Goal: Information Seeking & Learning: Learn about a topic

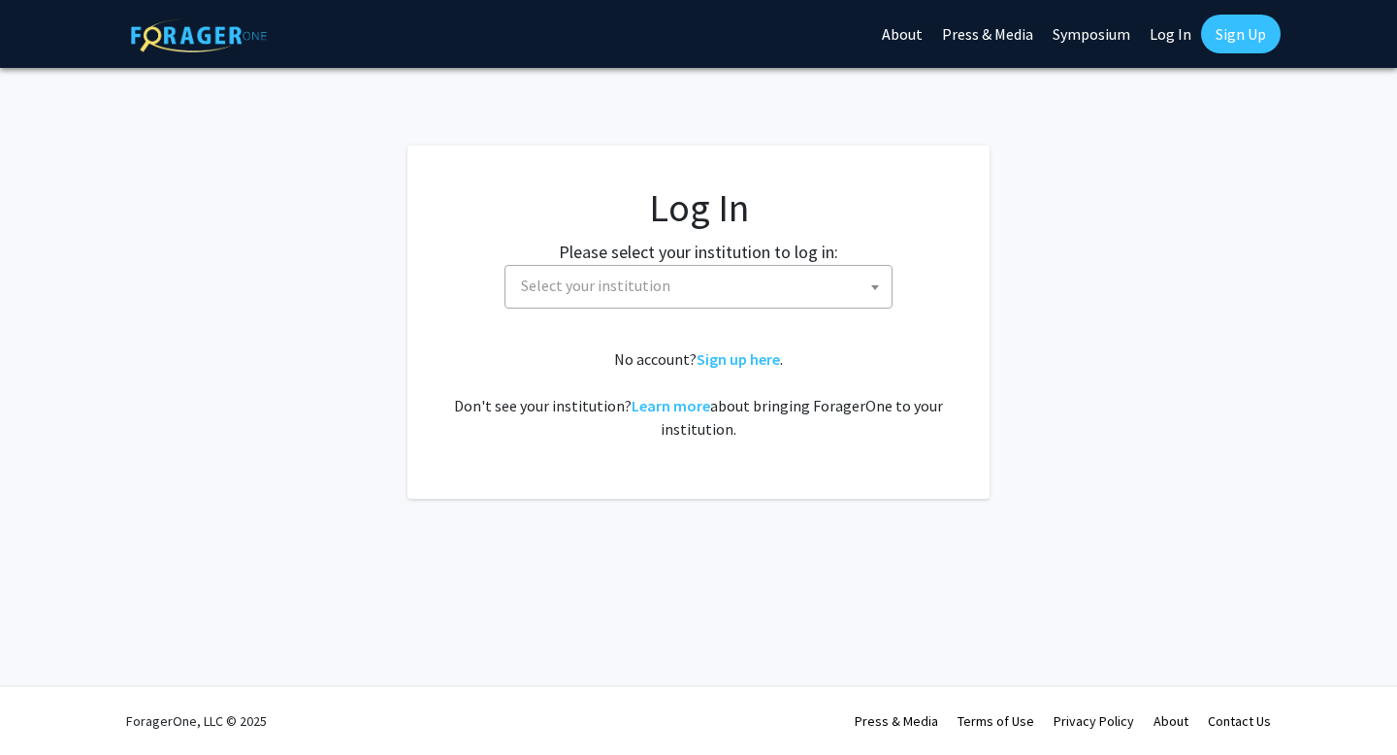
select select
click at [860, 292] on span "Select your institution" at bounding box center [702, 286] width 378 height 40
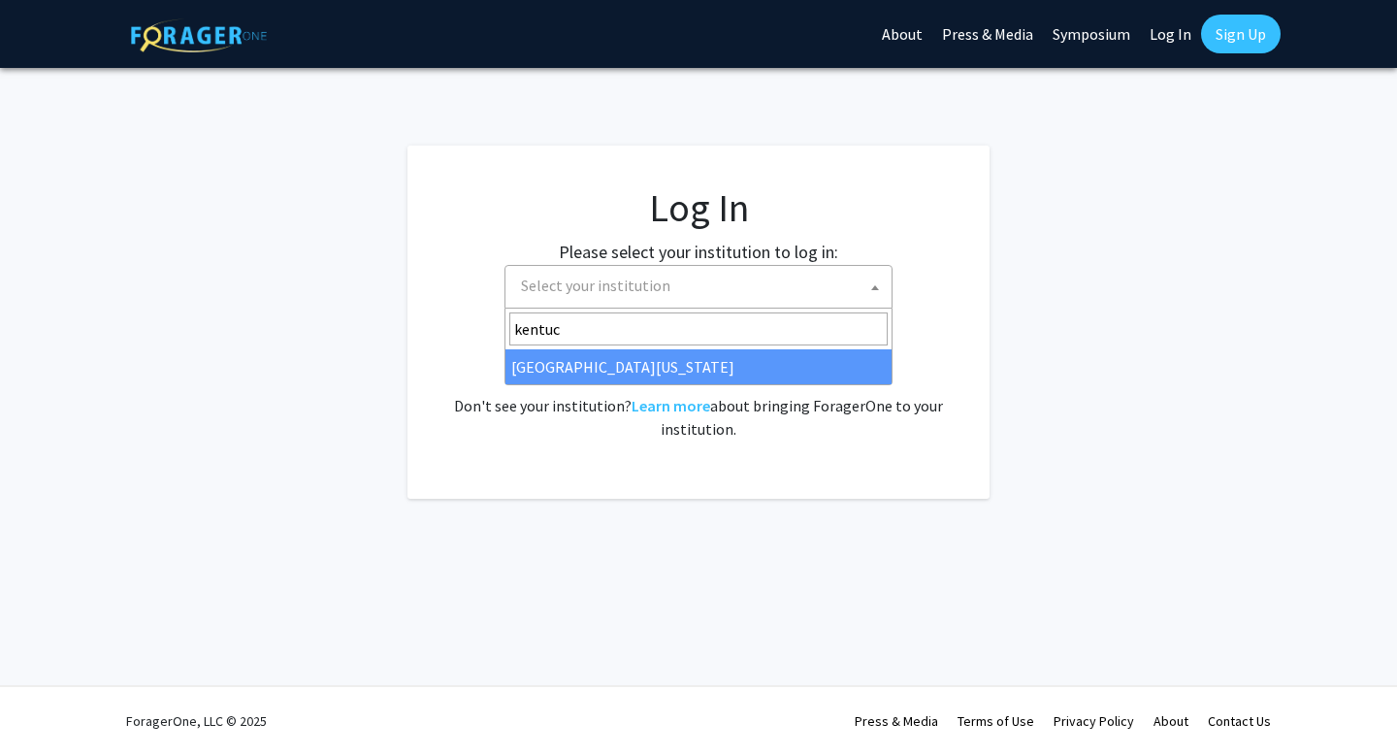
type input "kentuck"
select select "13"
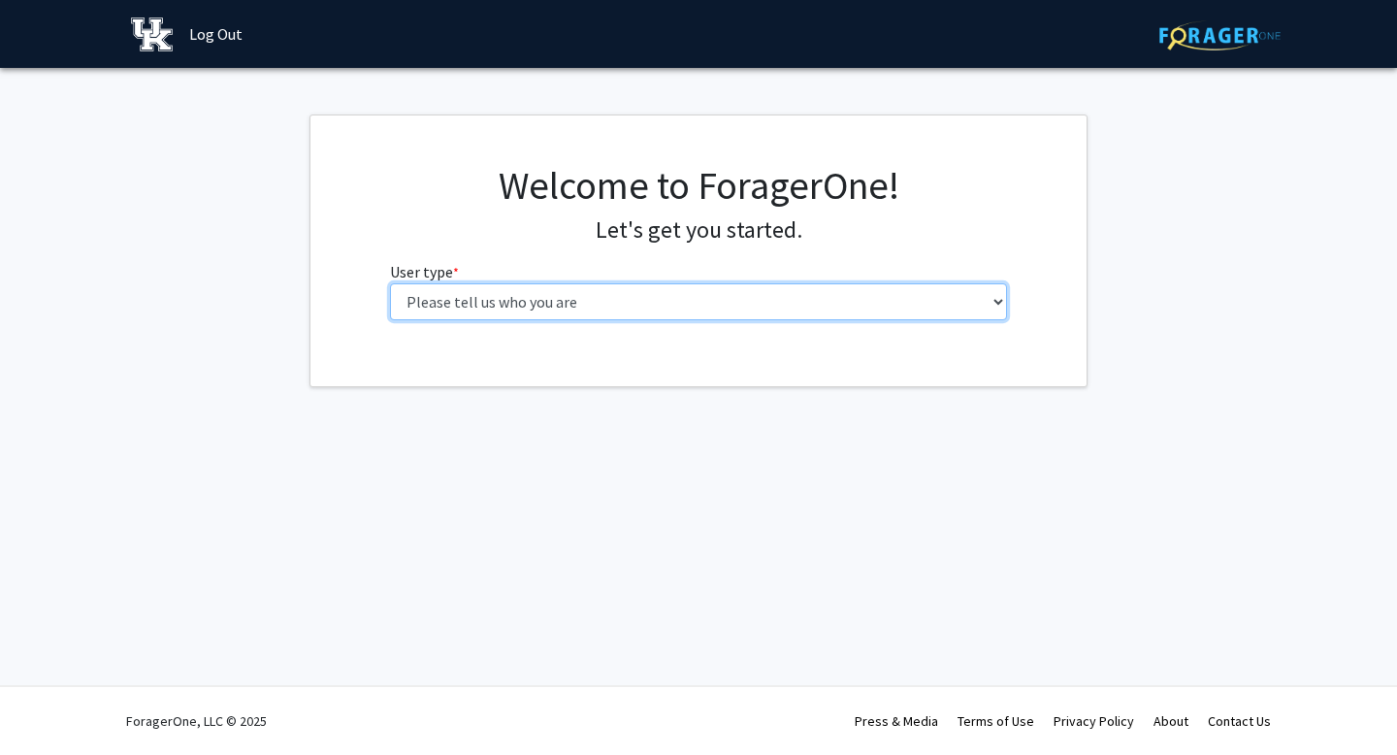
click at [966, 294] on select "Please tell us who you are Undergraduate Student Master's Student Doctoral Cand…" at bounding box center [699, 301] width 618 height 37
select select "1: undergrad"
click at [390, 283] on select "Please tell us who you are Undergraduate Student Master's Student Doctoral Cand…" at bounding box center [699, 301] width 618 height 37
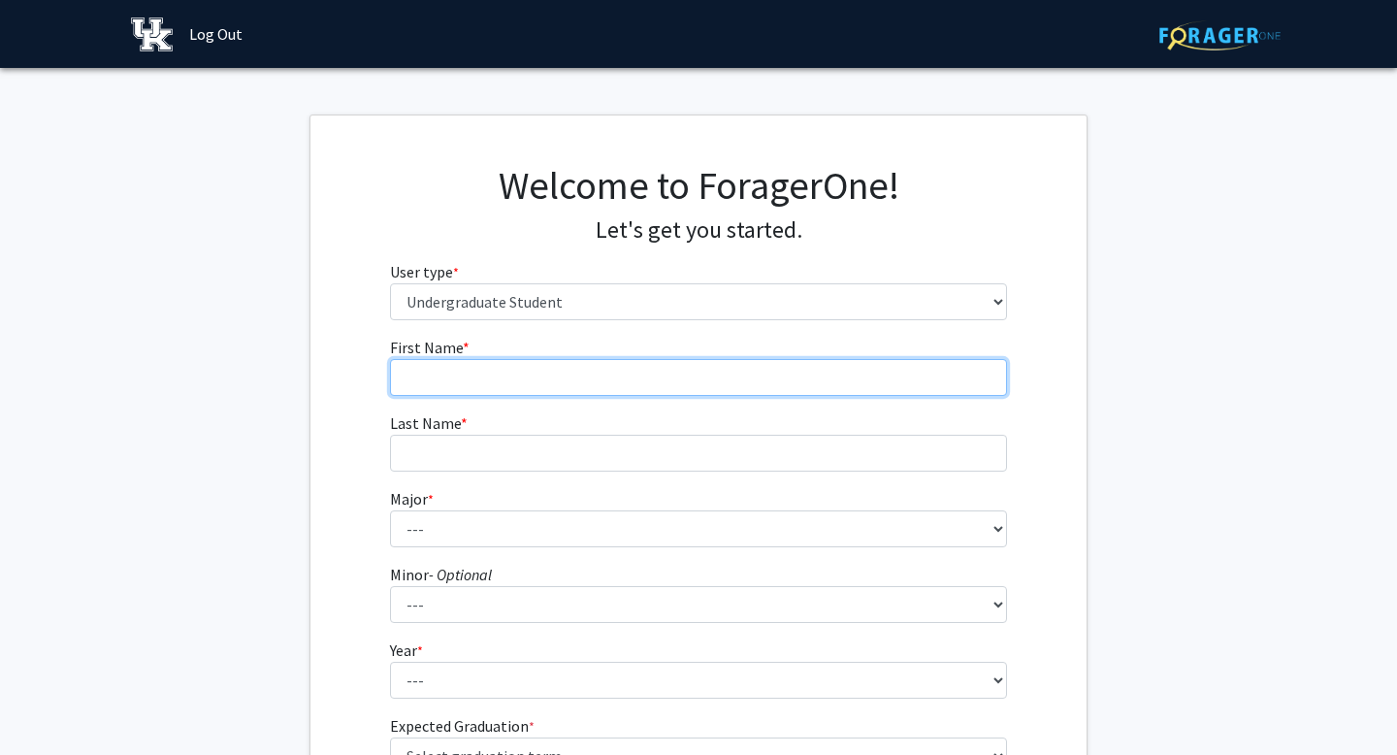
click at [585, 385] on input "First Name * required" at bounding box center [699, 377] width 618 height 37
type input "Sterling"
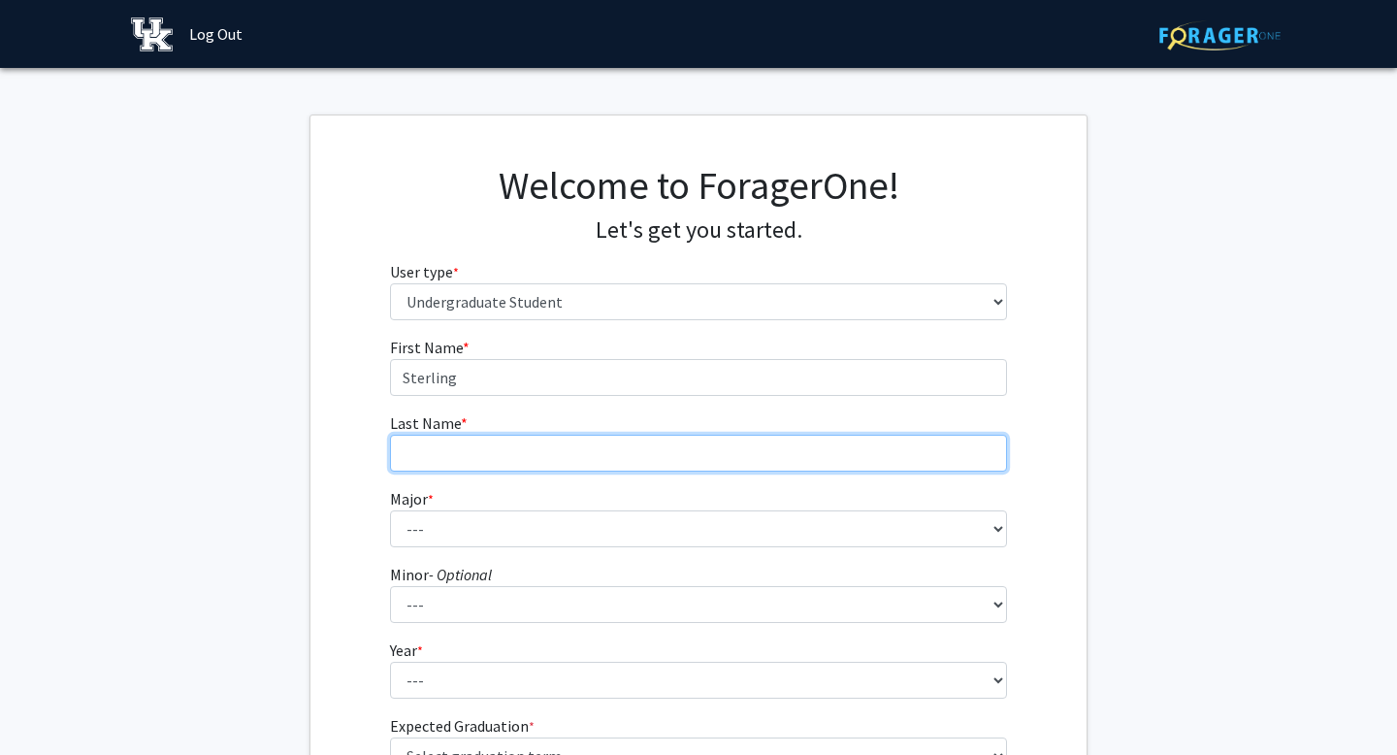
click at [469, 461] on input "Last Name * required" at bounding box center [699, 453] width 618 height 37
type input "[PERSON_NAME]"
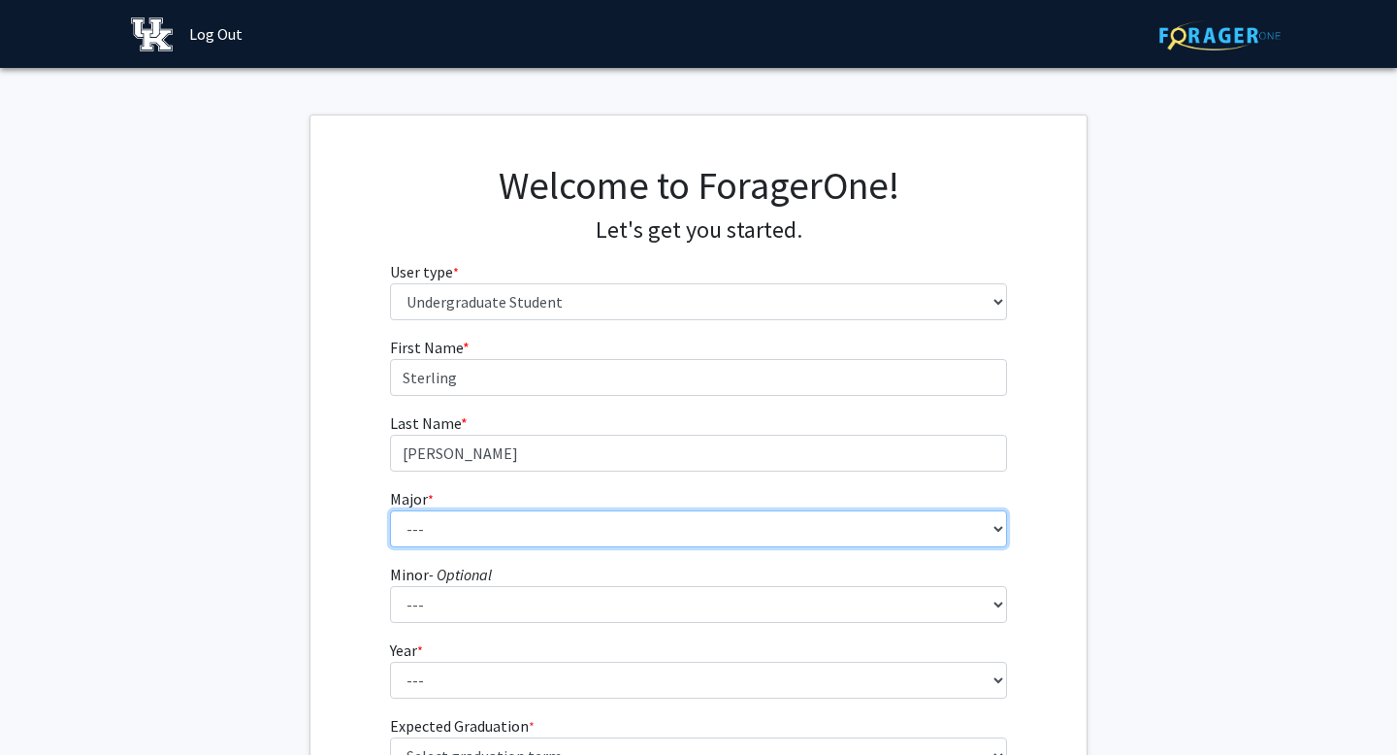
click at [446, 522] on select "--- Accounting Aerospace Engineering African American & Africana Studies Agricu…" at bounding box center [699, 528] width 618 height 37
select select "64: 900"
click at [390, 510] on select "--- Accounting Aerospace Engineering African American & Africana Studies Agricu…" at bounding box center [699, 528] width 618 height 37
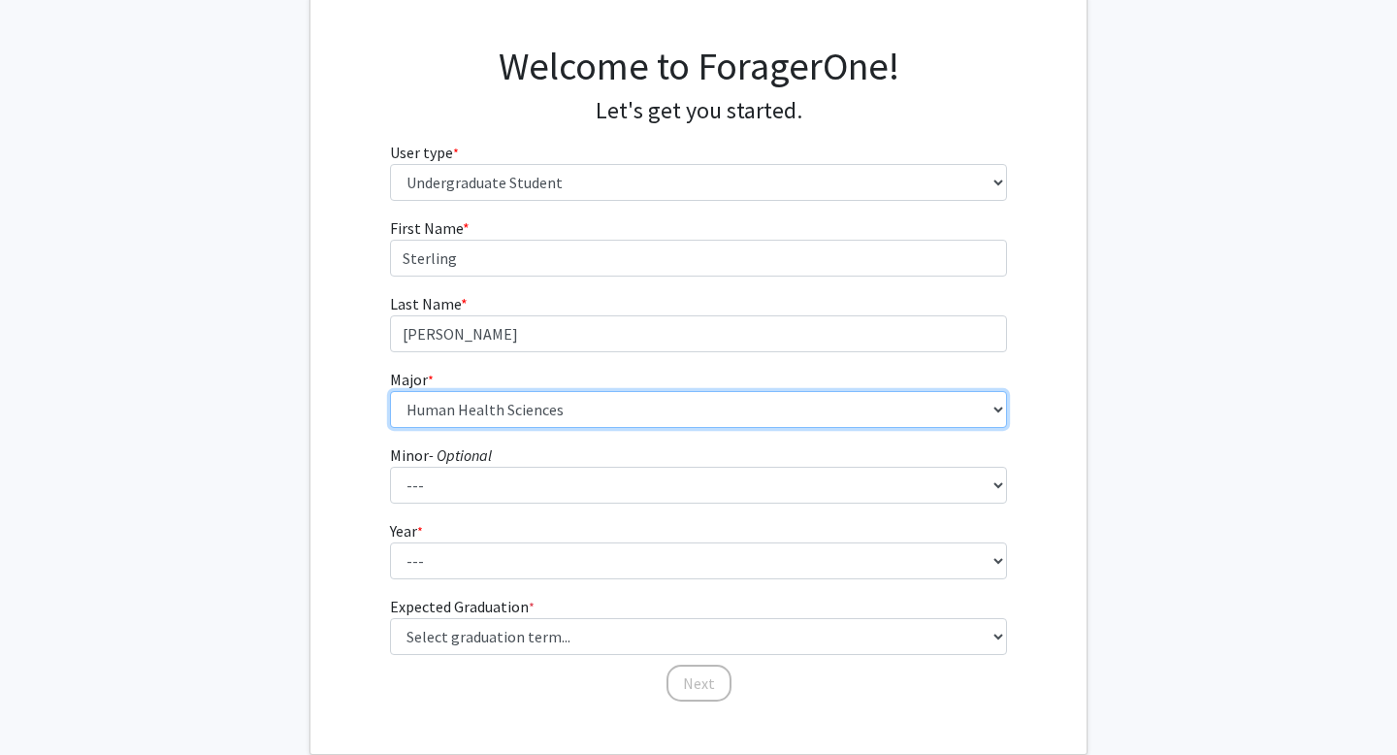
scroll to position [166, 0]
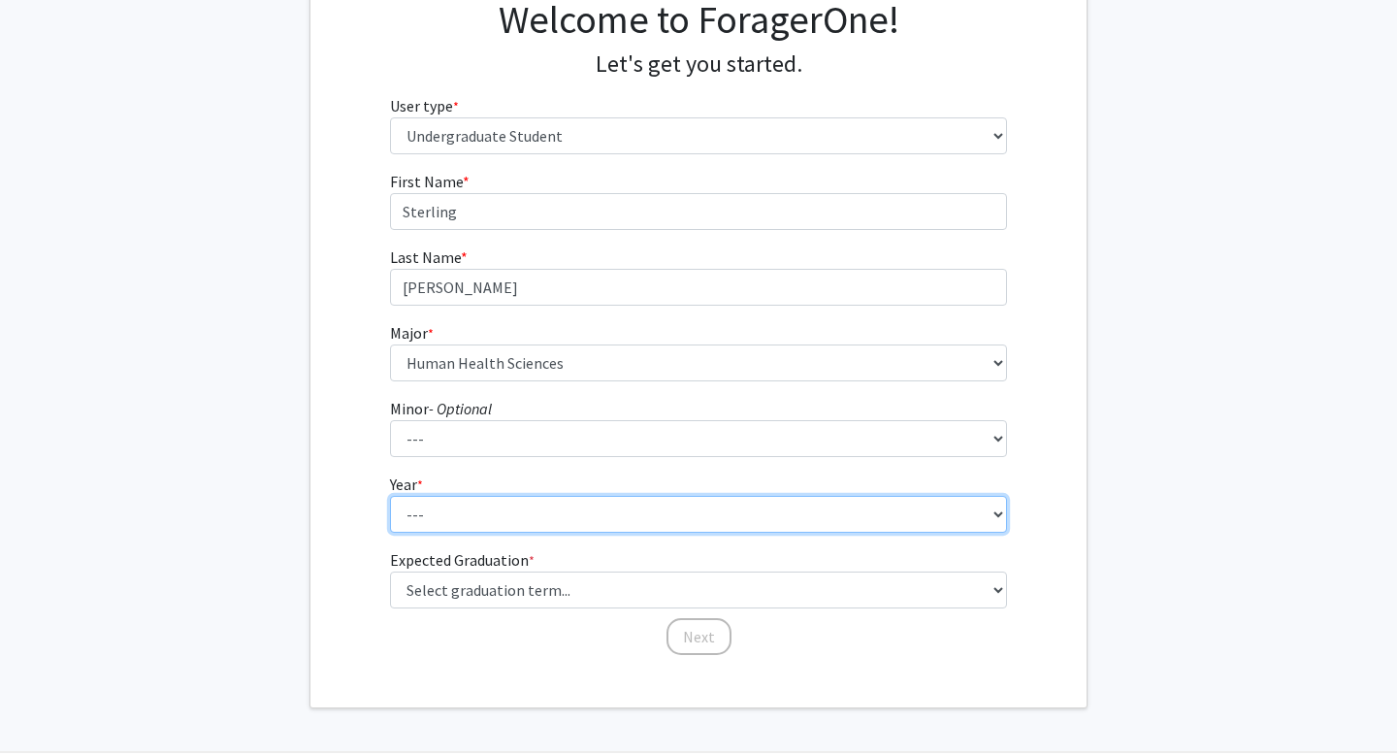
click at [484, 518] on select "--- First-year Sophomore Junior Senior Postbaccalaureate Certificate" at bounding box center [699, 514] width 618 height 37
select select "3: junior"
click at [390, 496] on select "--- First-year Sophomore Junior Senior Postbaccalaureate Certificate" at bounding box center [699, 514] width 618 height 37
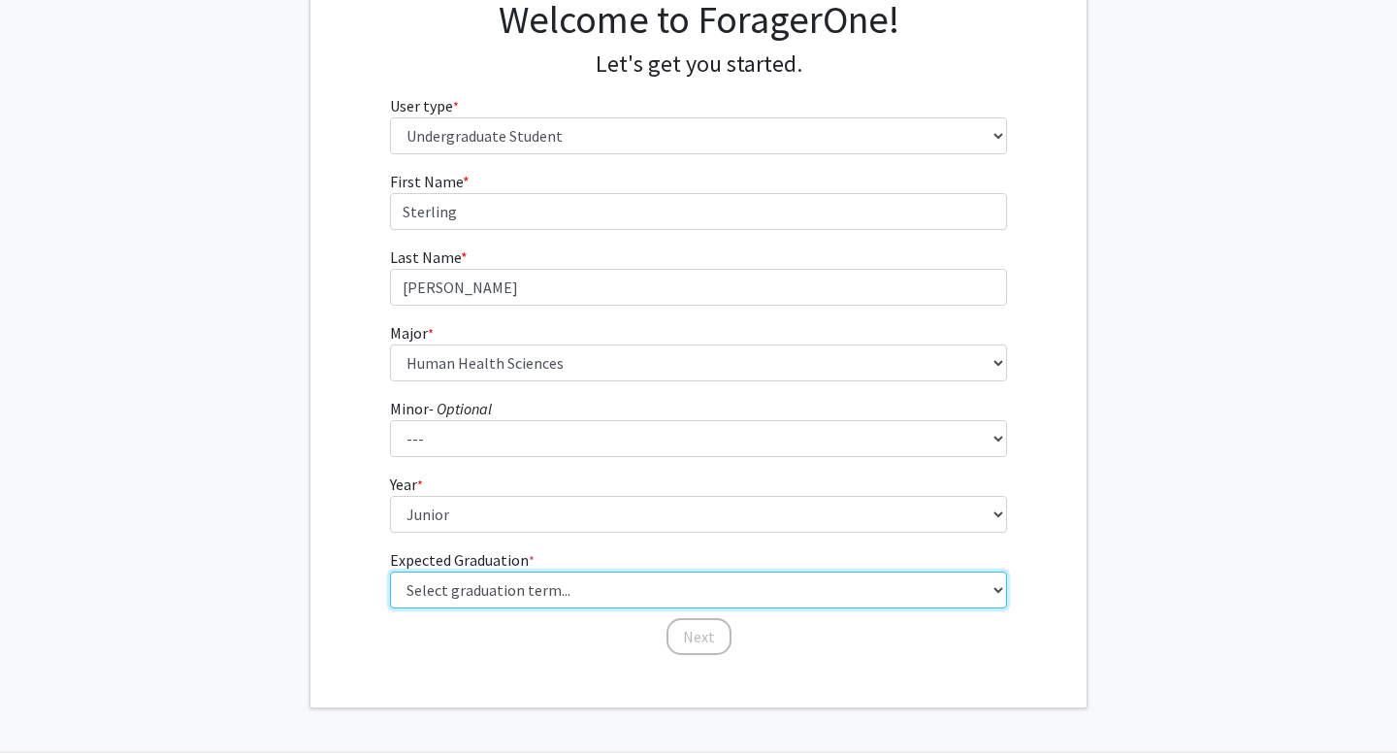
click at [472, 587] on select "Select graduation term... Spring 2025 Summer 2025 Fall 2025 Winter 2025 Spring …" at bounding box center [699, 590] width 618 height 37
select select "9: spring_2027"
click at [390, 572] on select "Select graduation term... Spring 2025 Summer 2025 Fall 2025 Winter 2025 Spring …" at bounding box center [699, 590] width 618 height 37
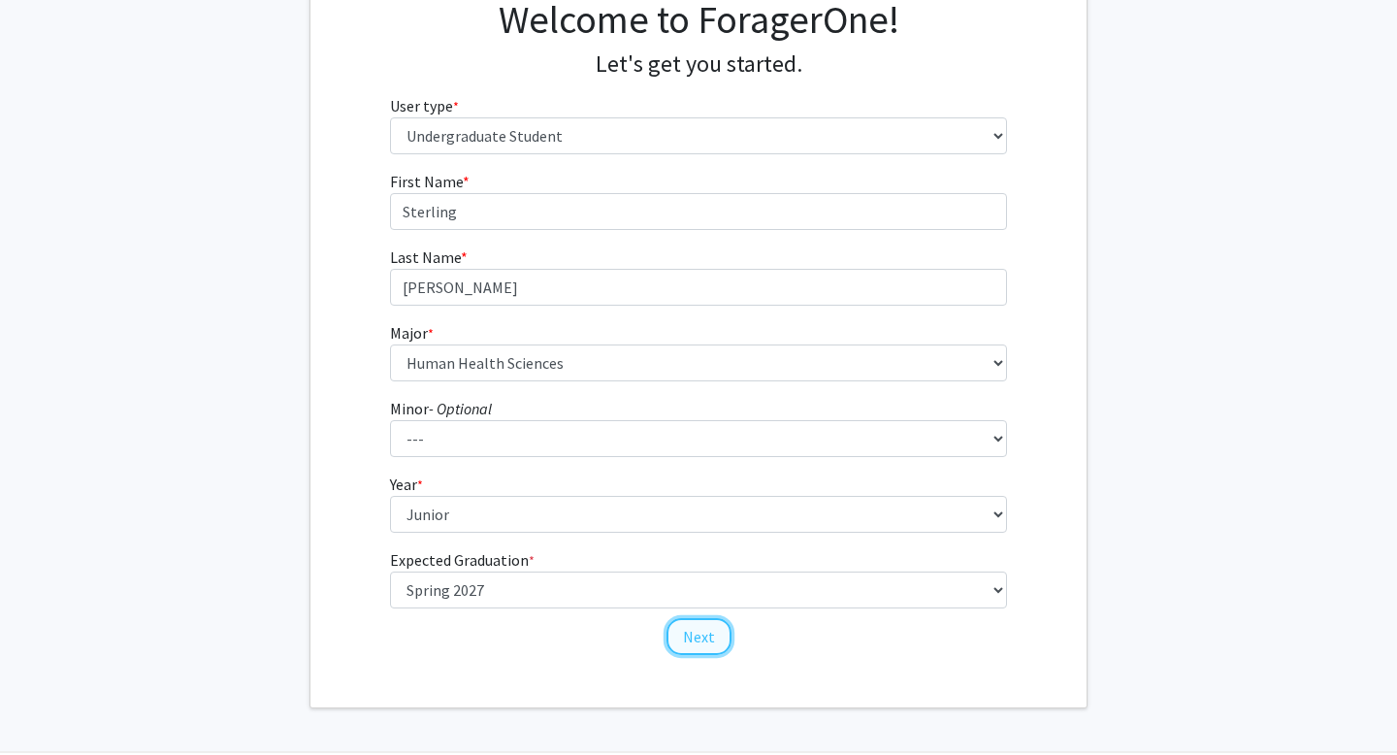
click at [700, 640] on button "Next" at bounding box center [699, 636] width 65 height 37
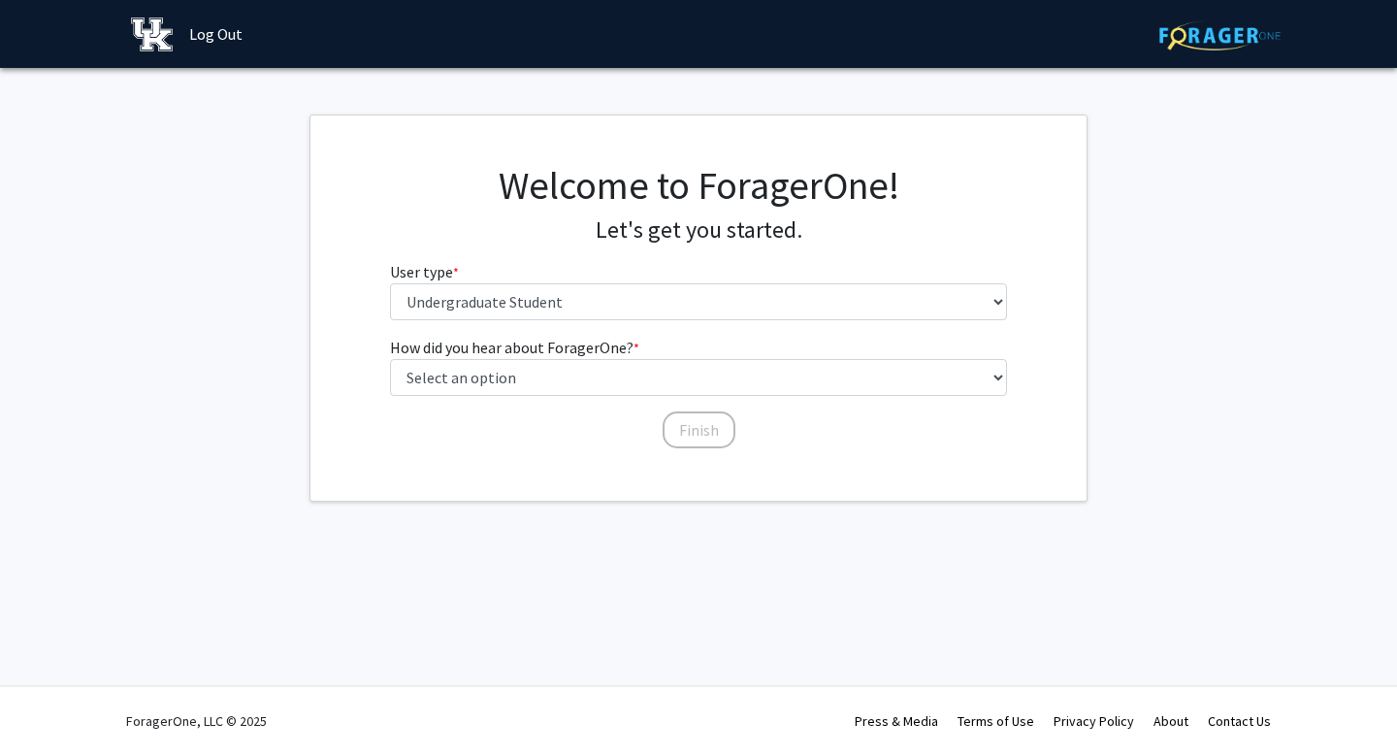
scroll to position [0, 0]
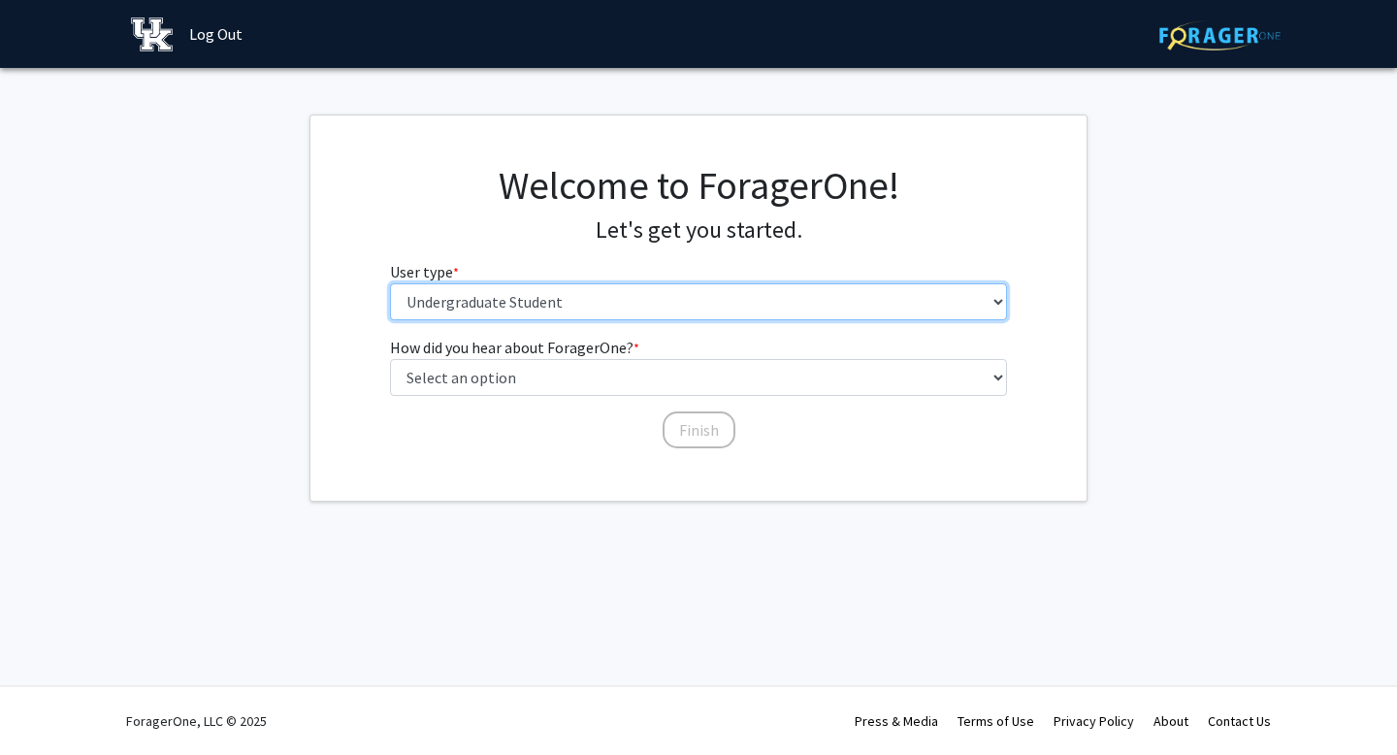
click at [685, 296] on select "Please tell us who you are Undergraduate Student Master's Student Doctoral Cand…" at bounding box center [699, 301] width 618 height 37
click at [390, 283] on select "Please tell us who you are Undergraduate Student Master's Student Doctoral Cand…" at bounding box center [699, 301] width 618 height 37
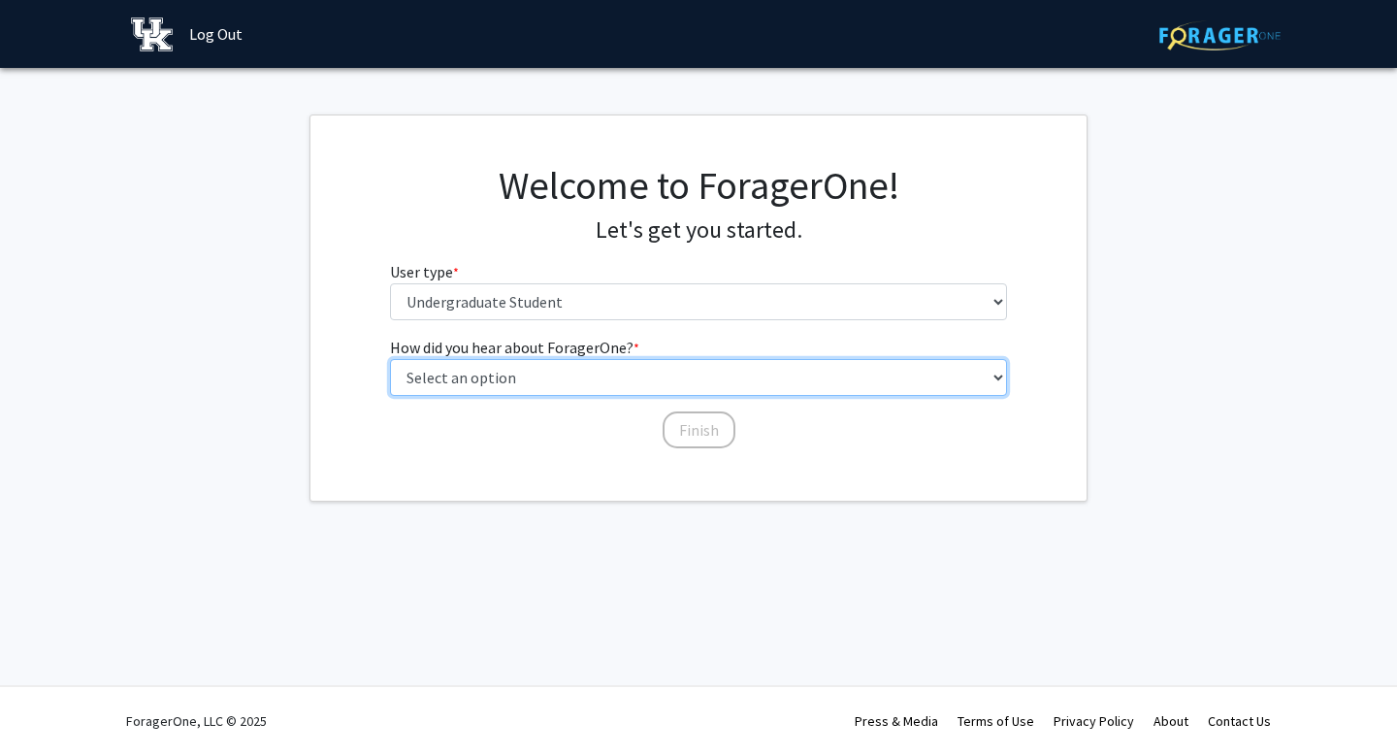
click at [657, 378] on select "Select an option Peer/student recommendation Faculty/staff recommendation Unive…" at bounding box center [699, 377] width 618 height 37
select select "2: faculty_recommendation"
click at [390, 359] on select "Select an option Peer/student recommendation Faculty/staff recommendation Unive…" at bounding box center [699, 377] width 618 height 37
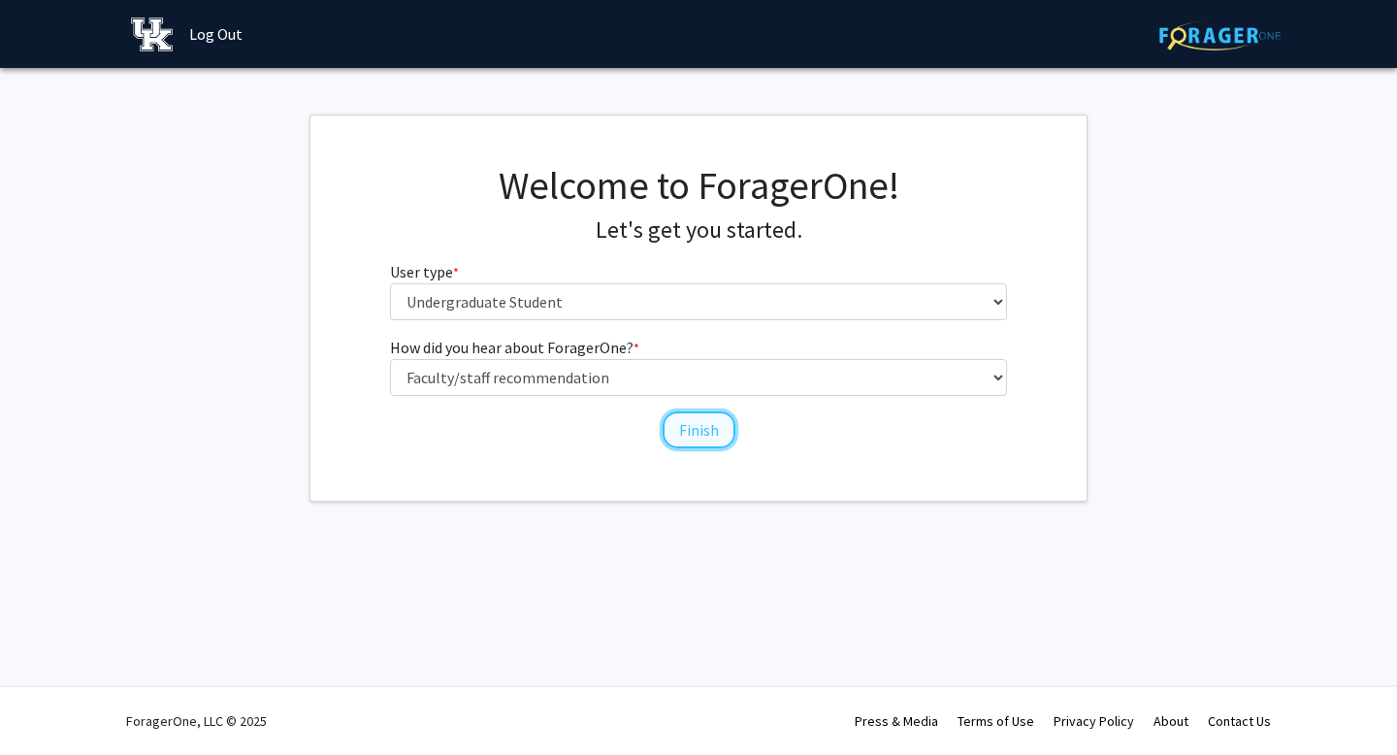
click at [706, 439] on button "Finish" at bounding box center [699, 429] width 73 height 37
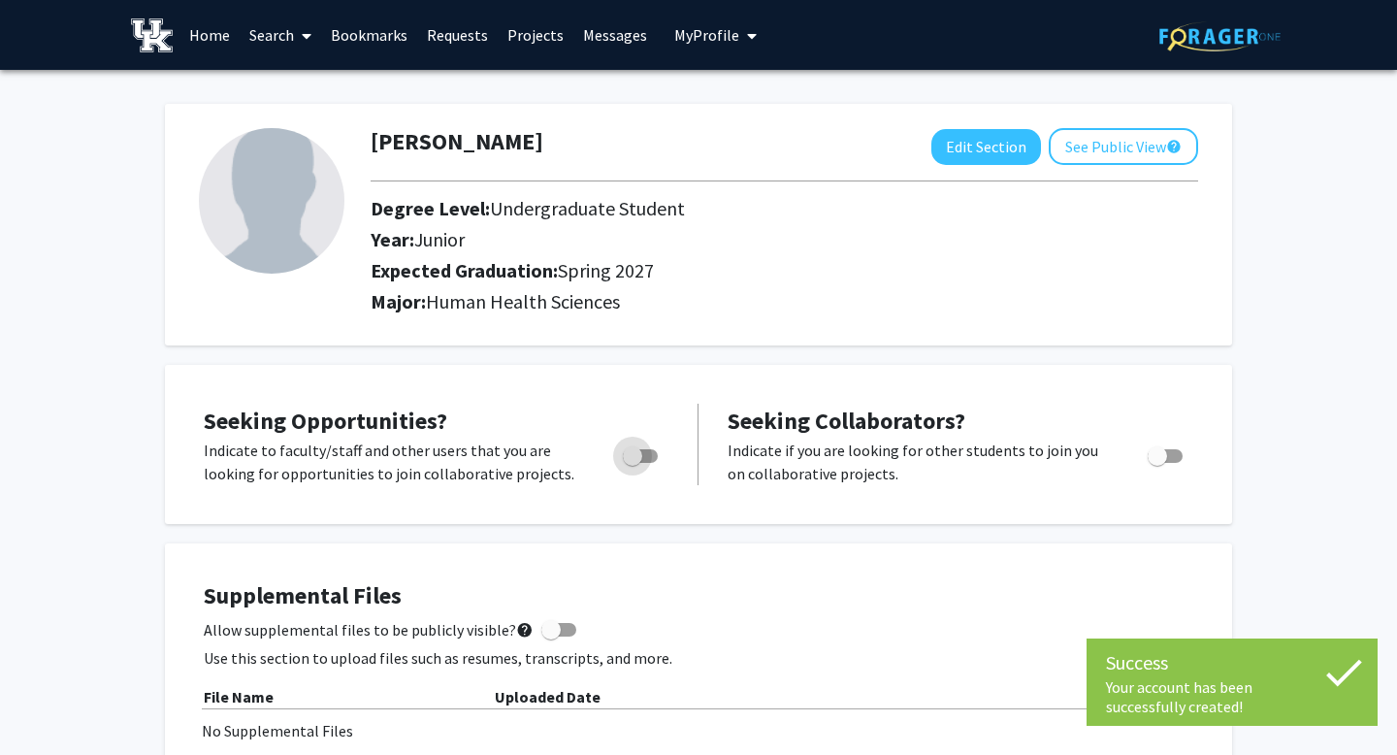
click at [639, 461] on span "Toggle" at bounding box center [632, 455] width 19 height 19
click at [633, 463] on input "Are you actively seeking opportunities?" at bounding box center [632, 463] width 1 height 1
checkbox input "true"
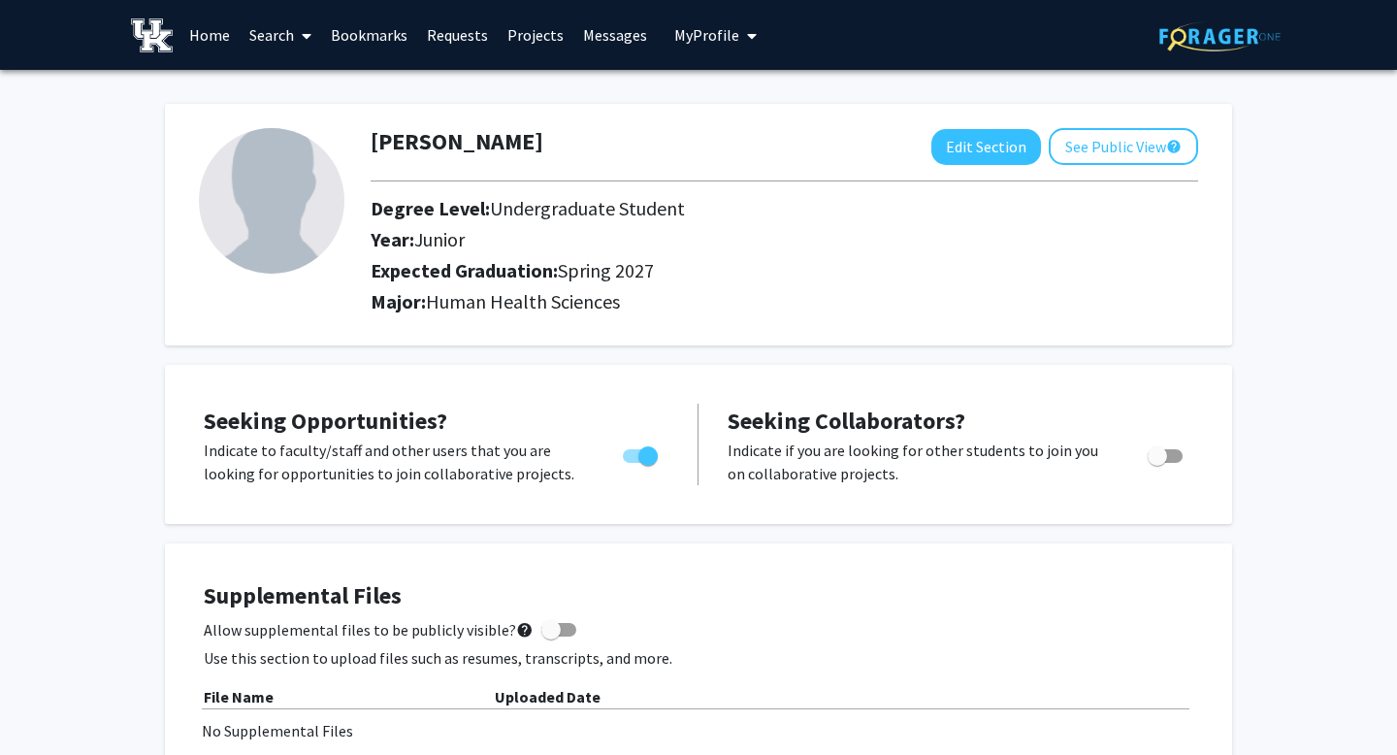
click at [539, 30] on link "Projects" at bounding box center [536, 35] width 76 height 68
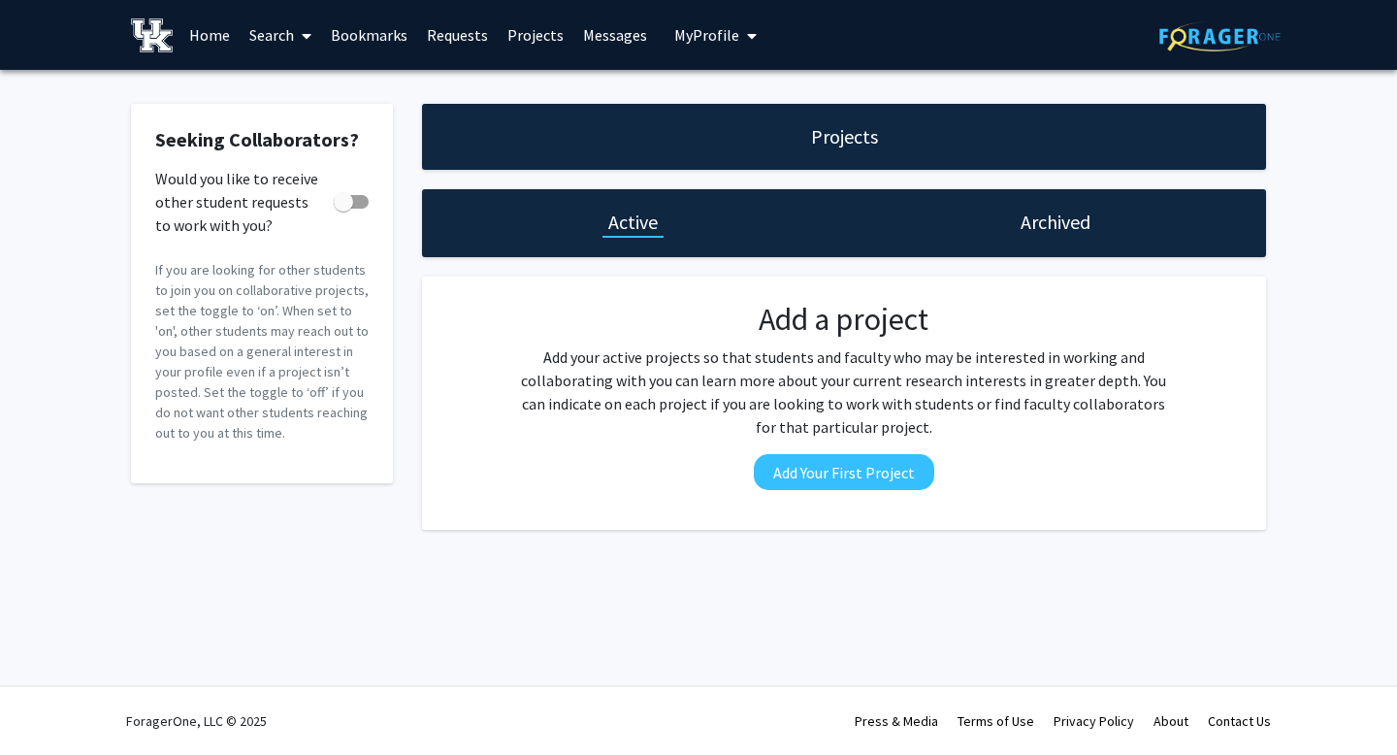
click at [214, 31] on link "Home" at bounding box center [210, 35] width 60 height 68
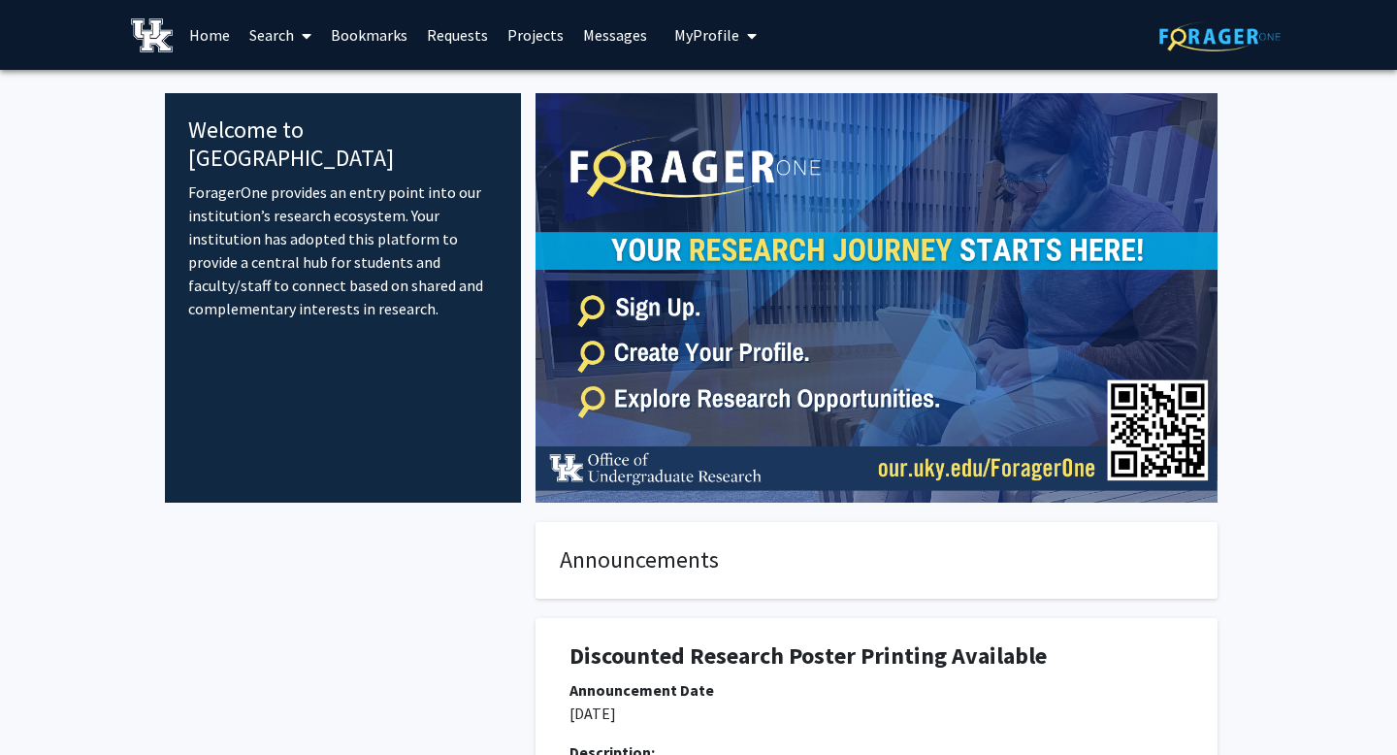
click at [287, 33] on link "Search" at bounding box center [281, 35] width 82 height 68
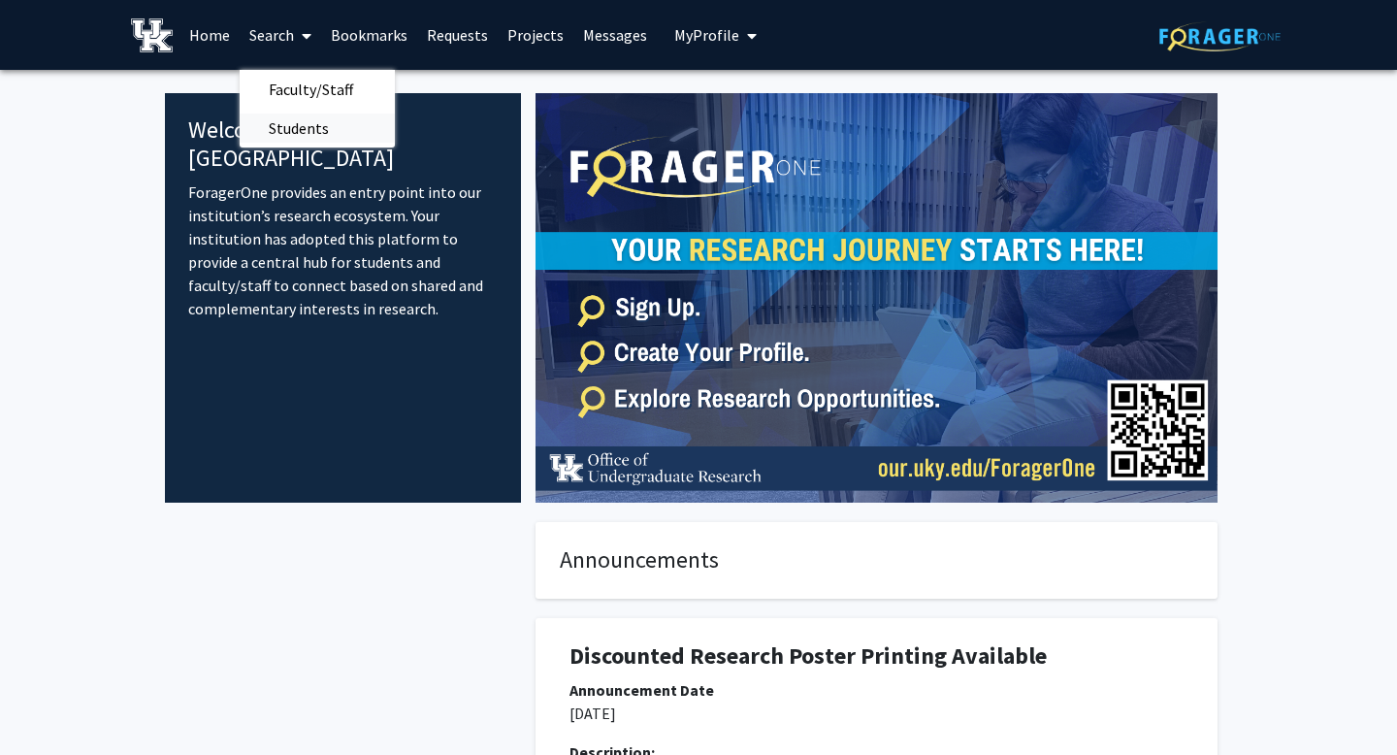
click at [309, 127] on span "Students" at bounding box center [299, 128] width 118 height 39
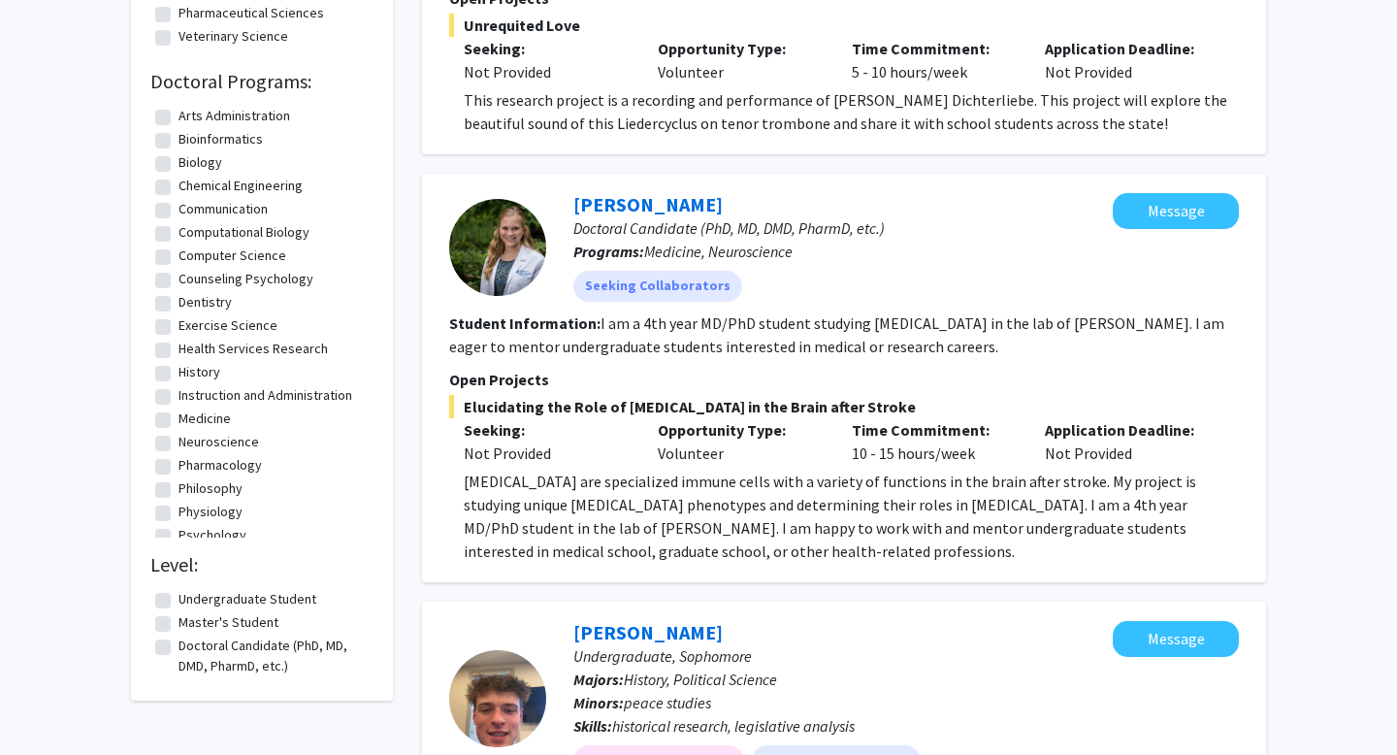
scroll to position [1617, 0]
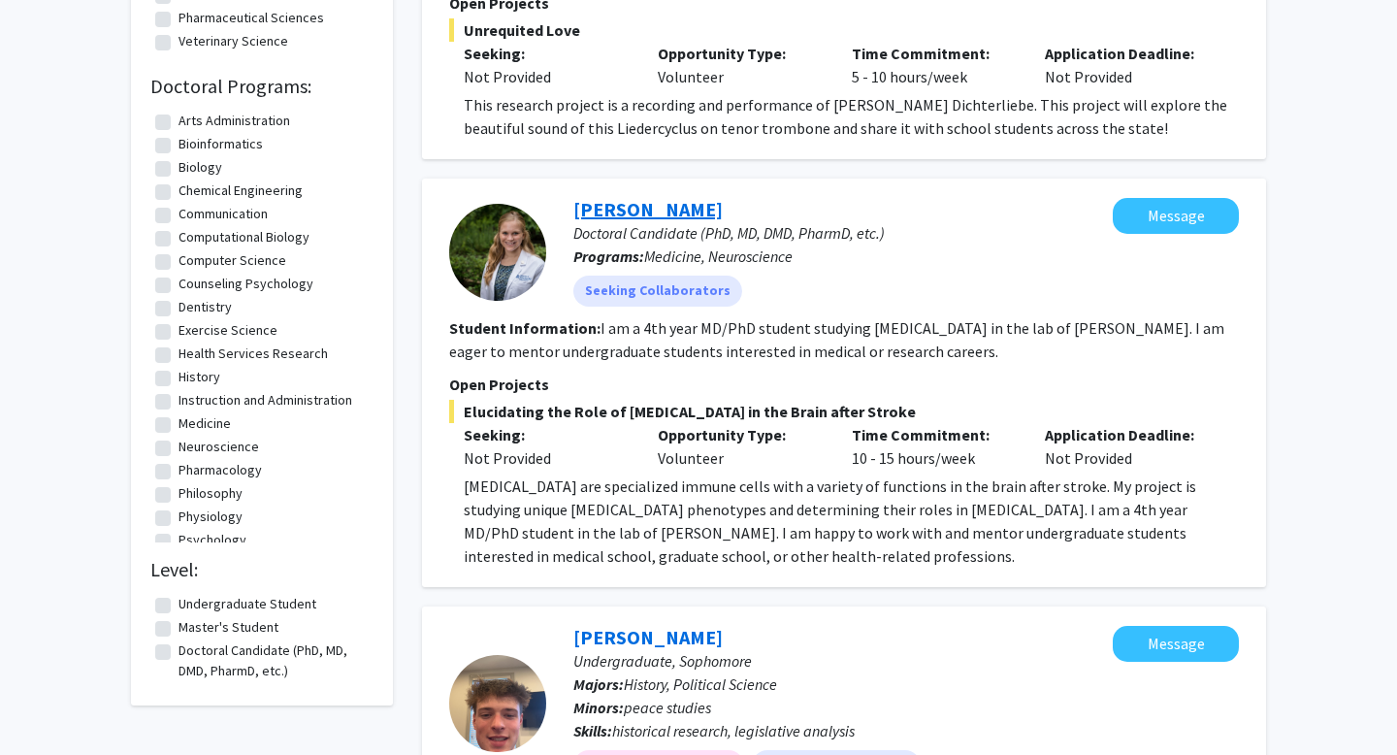
click at [655, 197] on link "[PERSON_NAME]" at bounding box center [647, 209] width 149 height 24
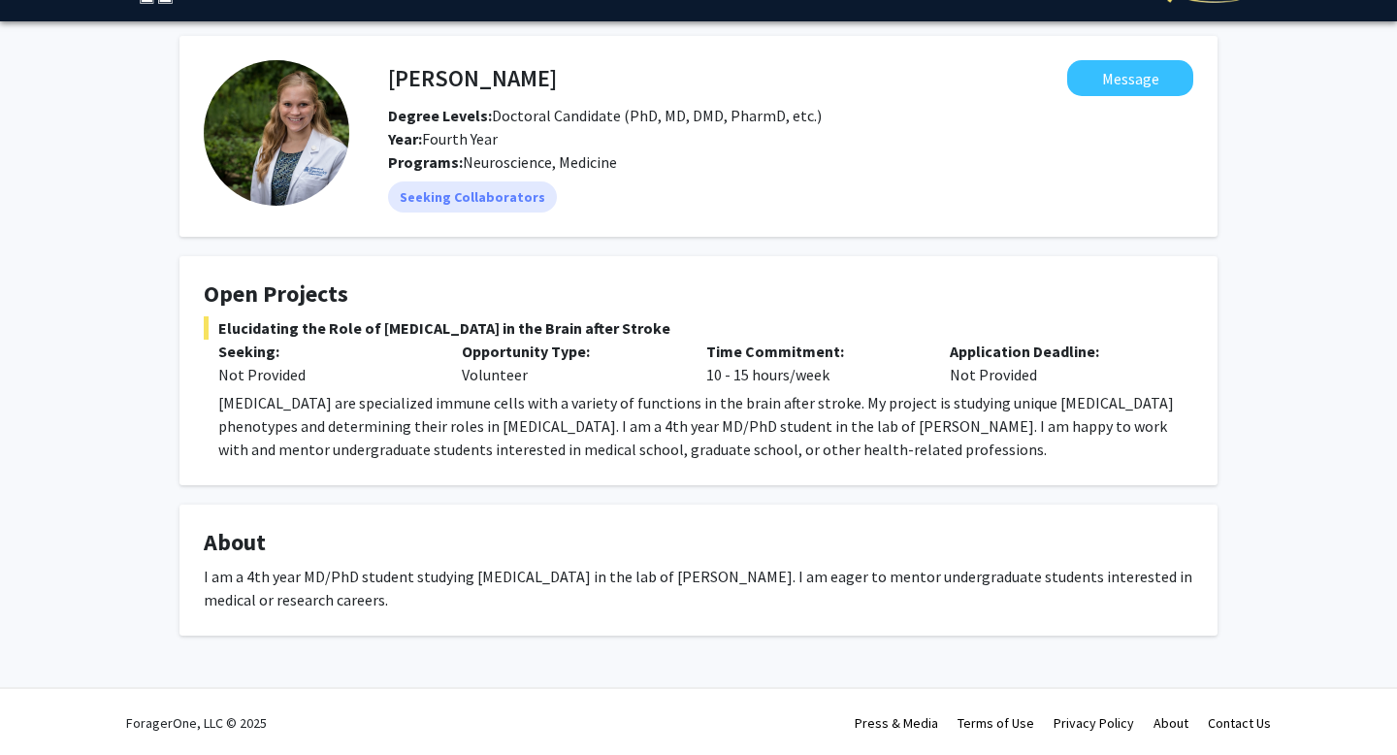
scroll to position [49, 0]
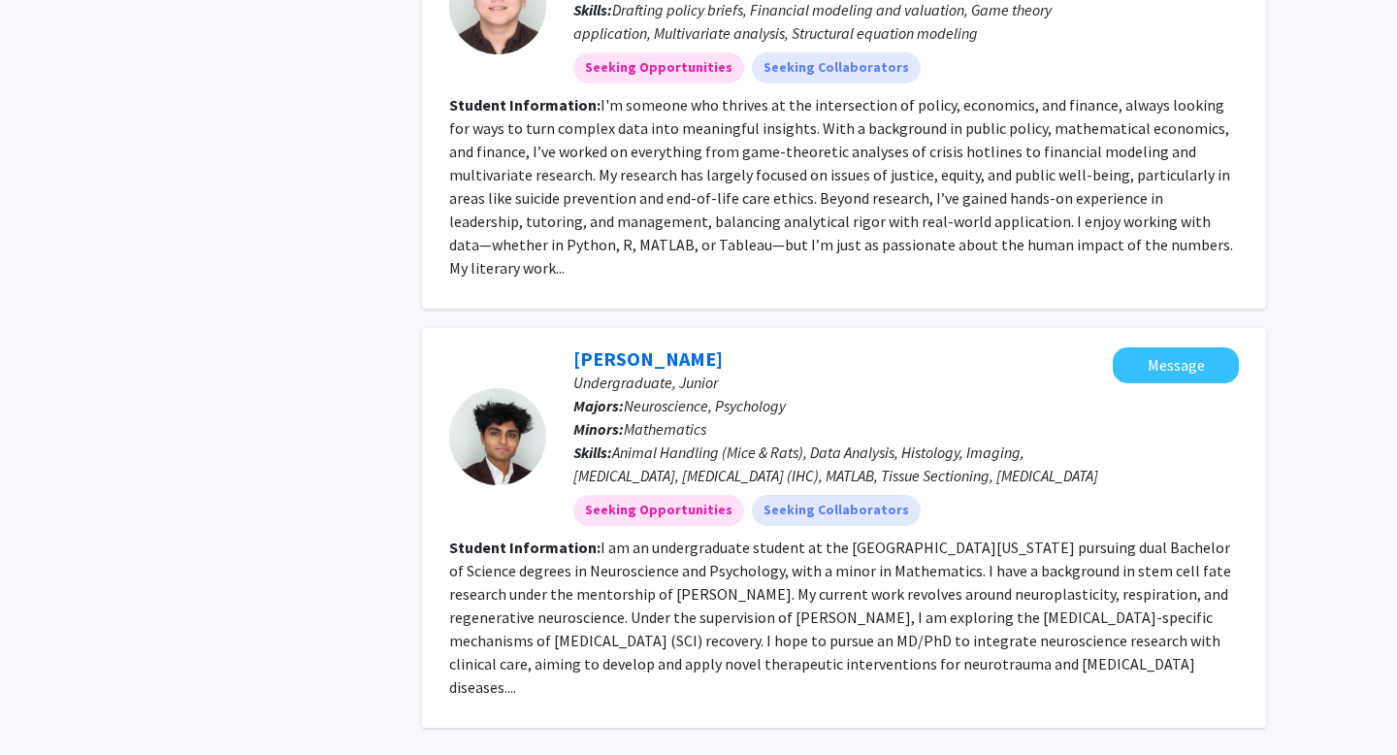
scroll to position [4189, 0]
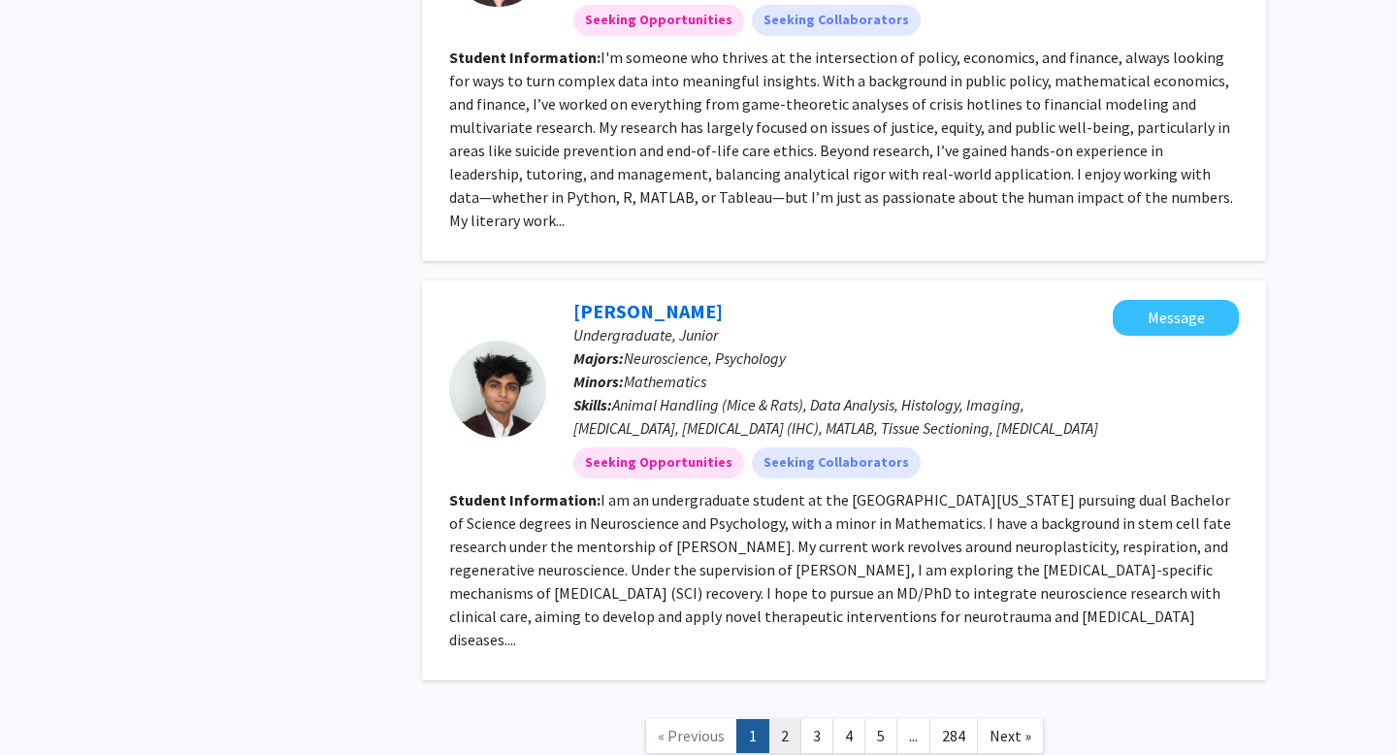
click at [783, 719] on link "2" at bounding box center [785, 736] width 33 height 34
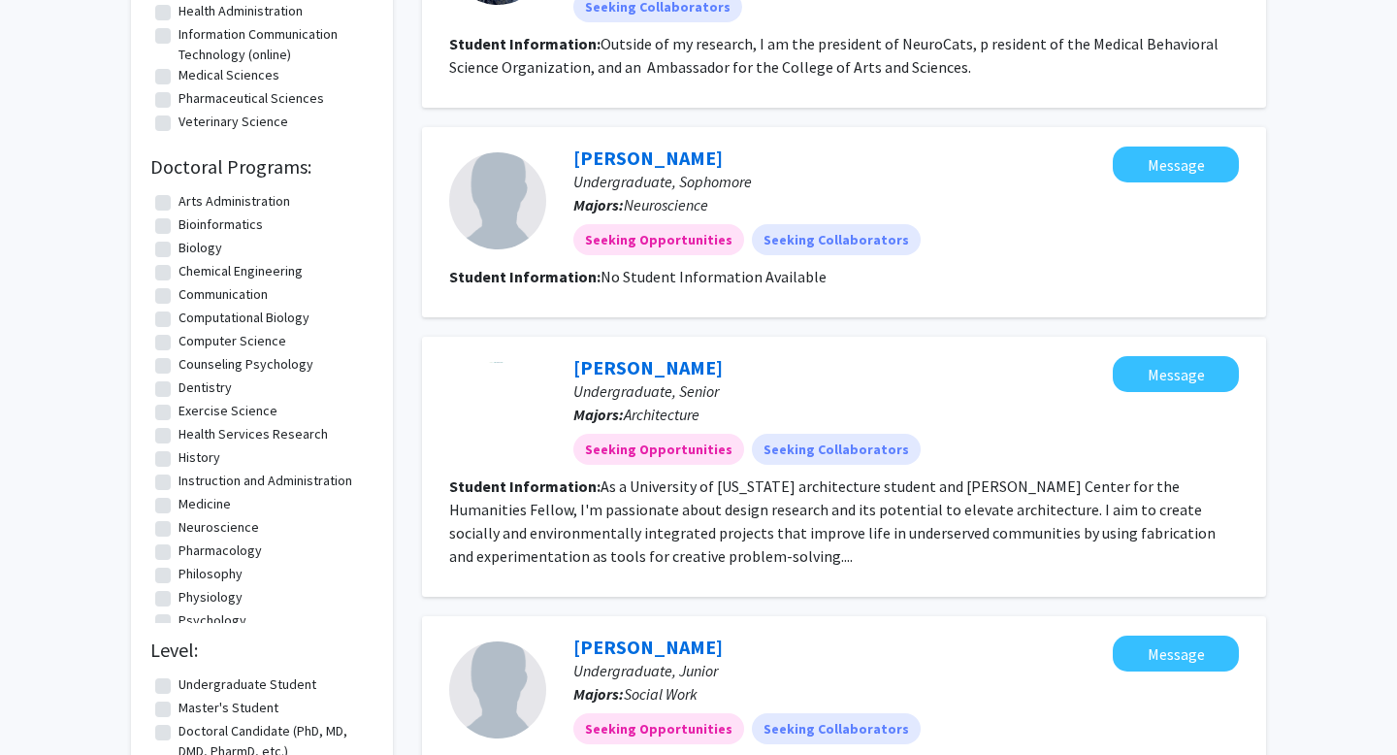
scroll to position [1538, 0]
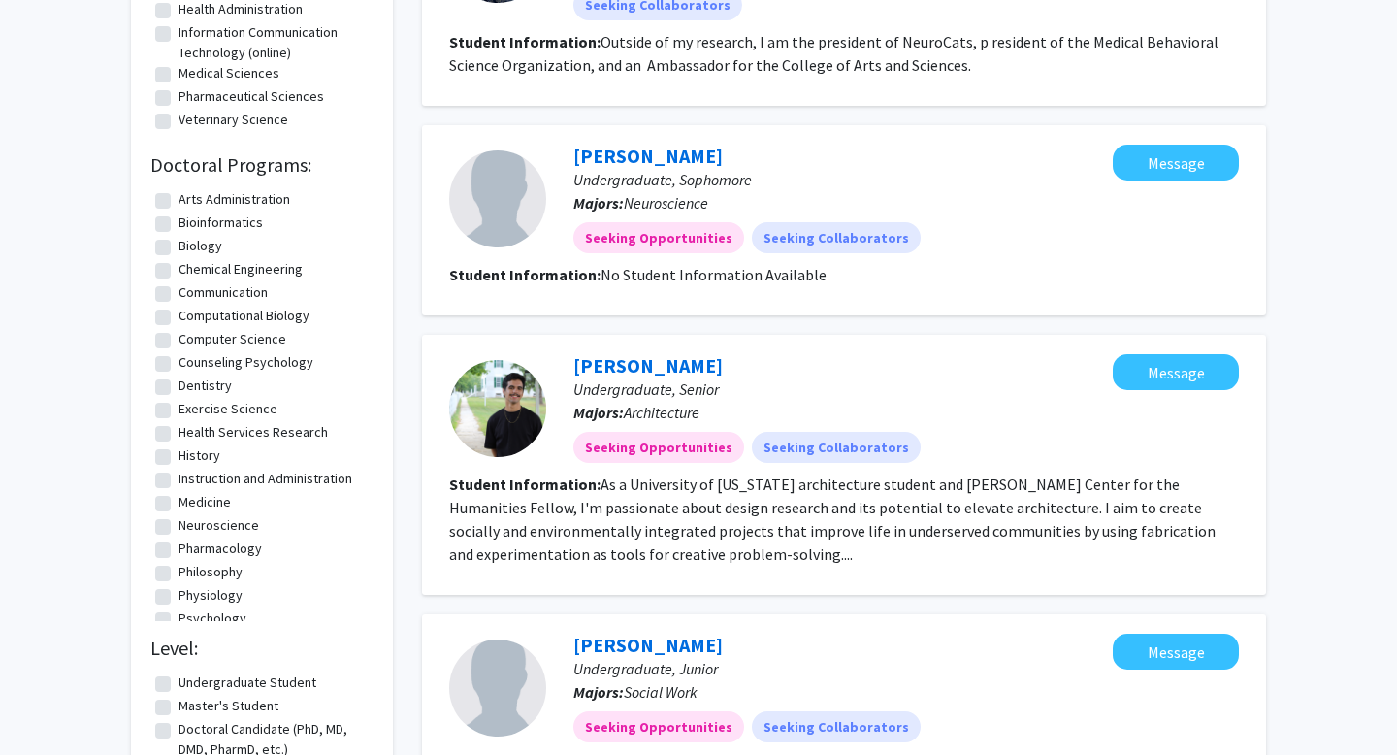
scroll to position [2431, 0]
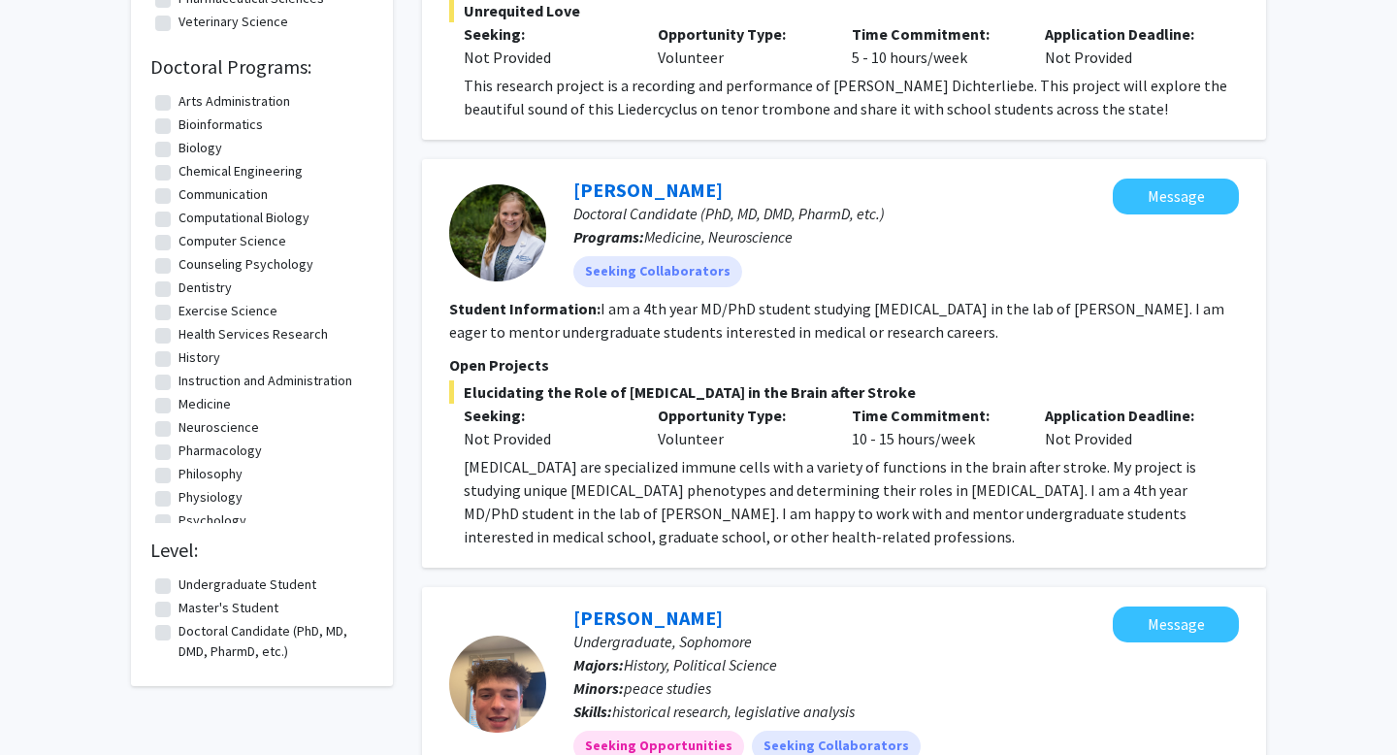
scroll to position [1707, 0]
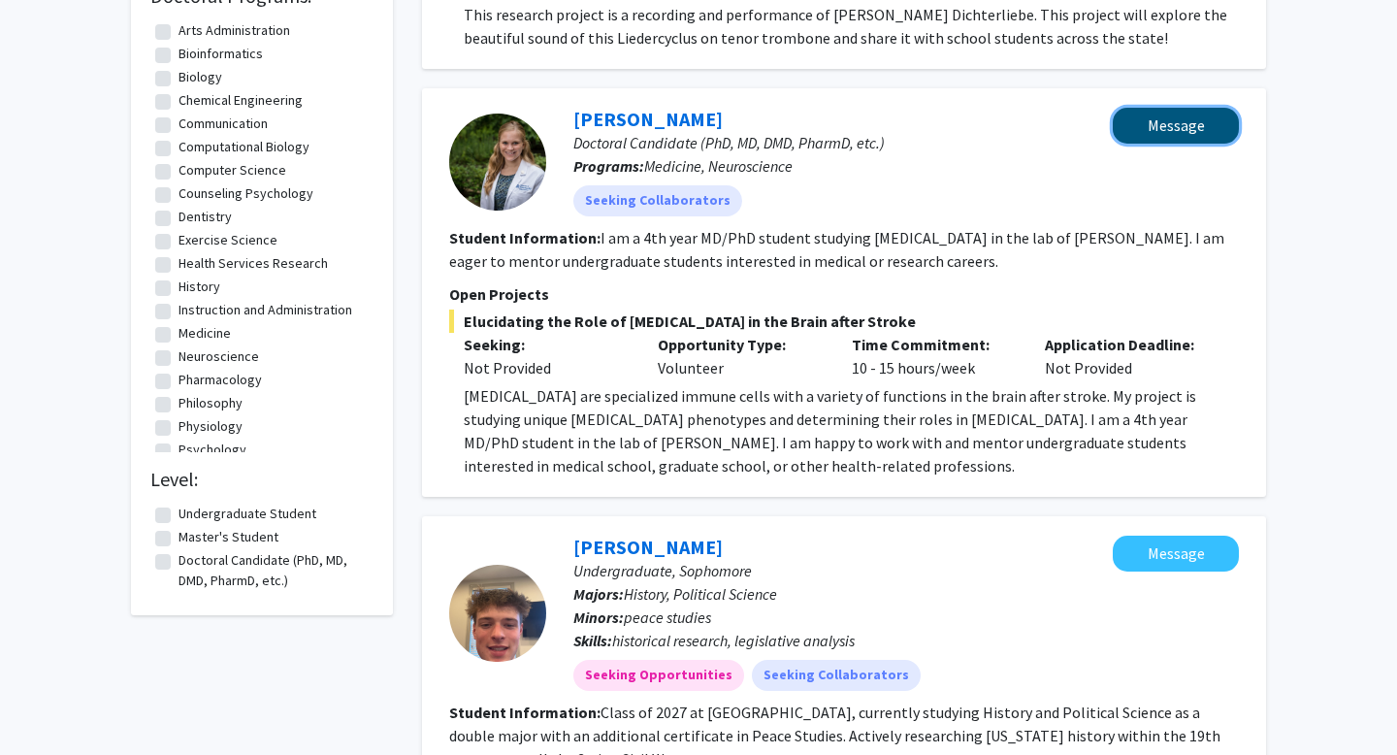
click at [1190, 108] on button "Message" at bounding box center [1176, 126] width 126 height 36
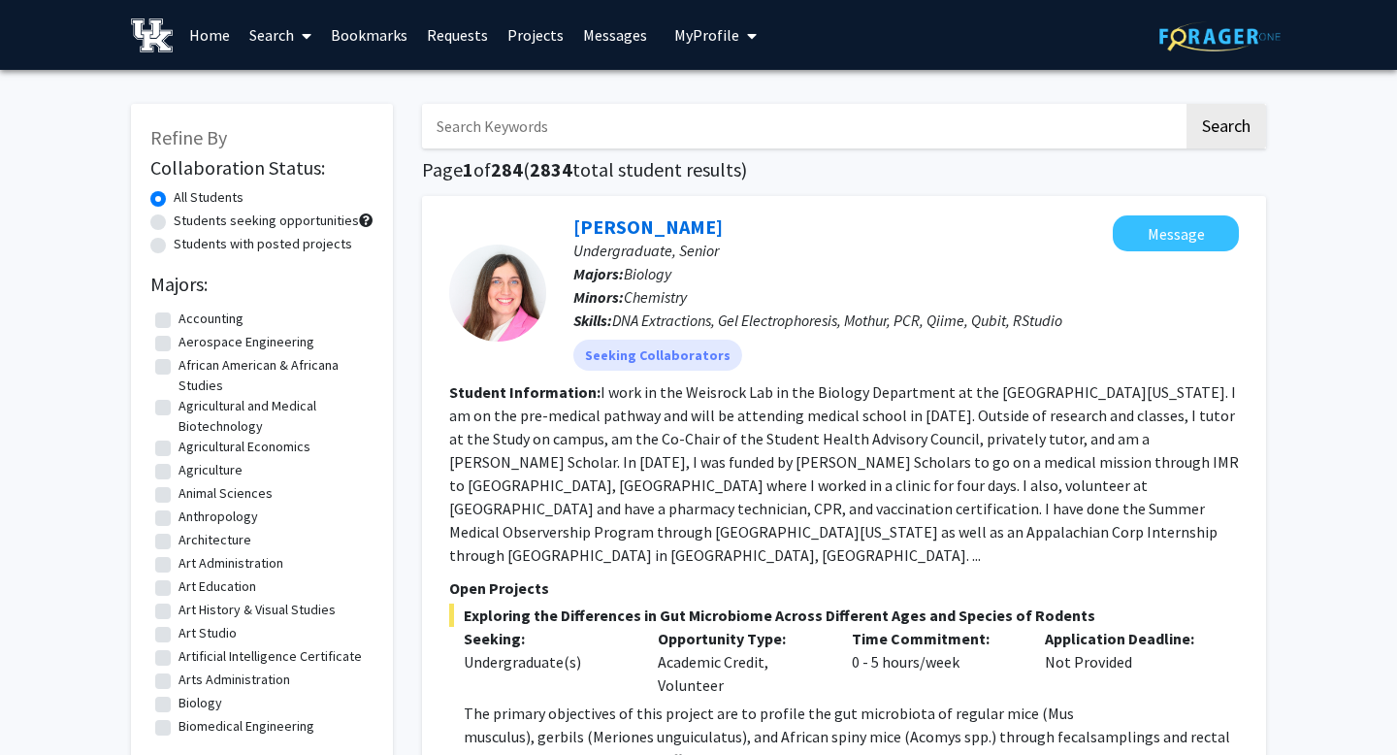
click at [261, 218] on label "Students seeking opportunities" at bounding box center [266, 221] width 185 height 20
click at [186, 218] on input "Students seeking opportunities" at bounding box center [180, 217] width 13 height 13
radio input "true"
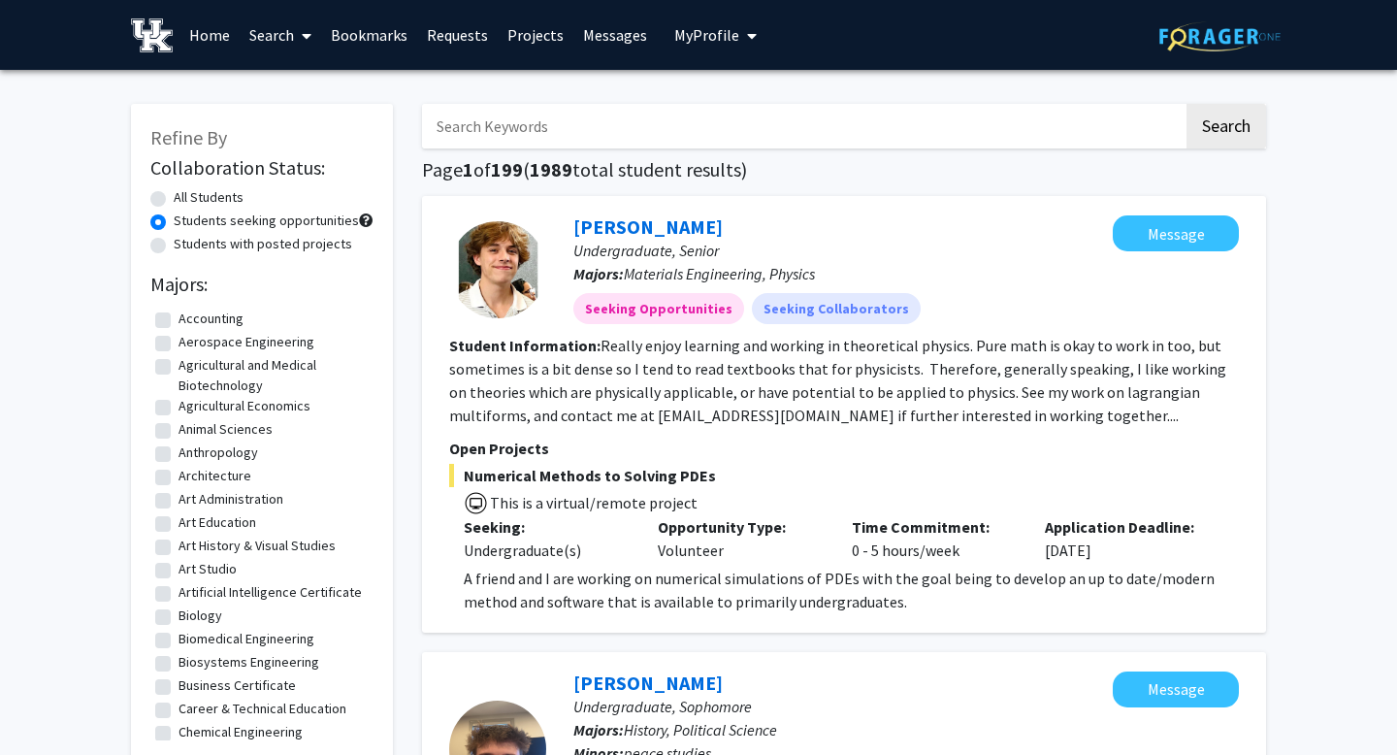
click at [230, 240] on label "Students with posted projects" at bounding box center [263, 244] width 179 height 20
click at [186, 240] on input "Students with posted projects" at bounding box center [180, 240] width 13 height 13
radio input "true"
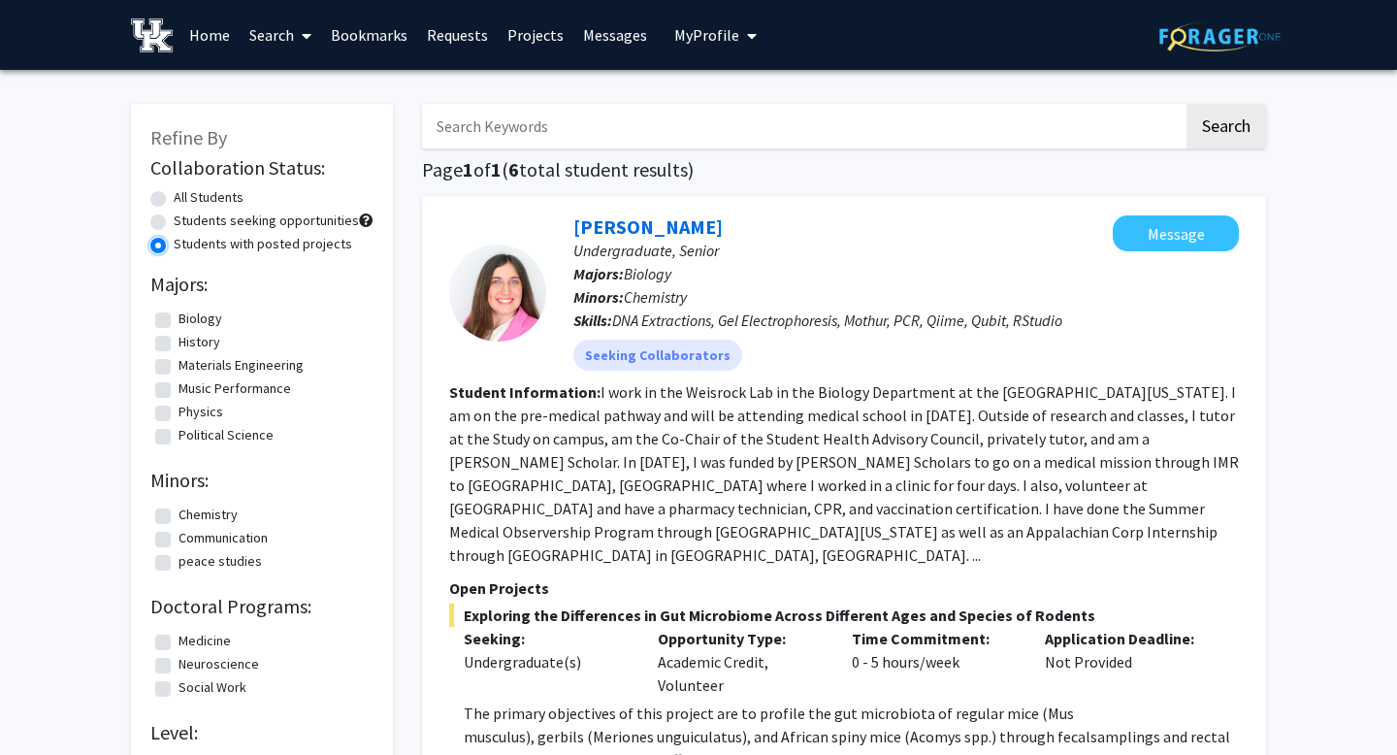
scroll to position [65, 0]
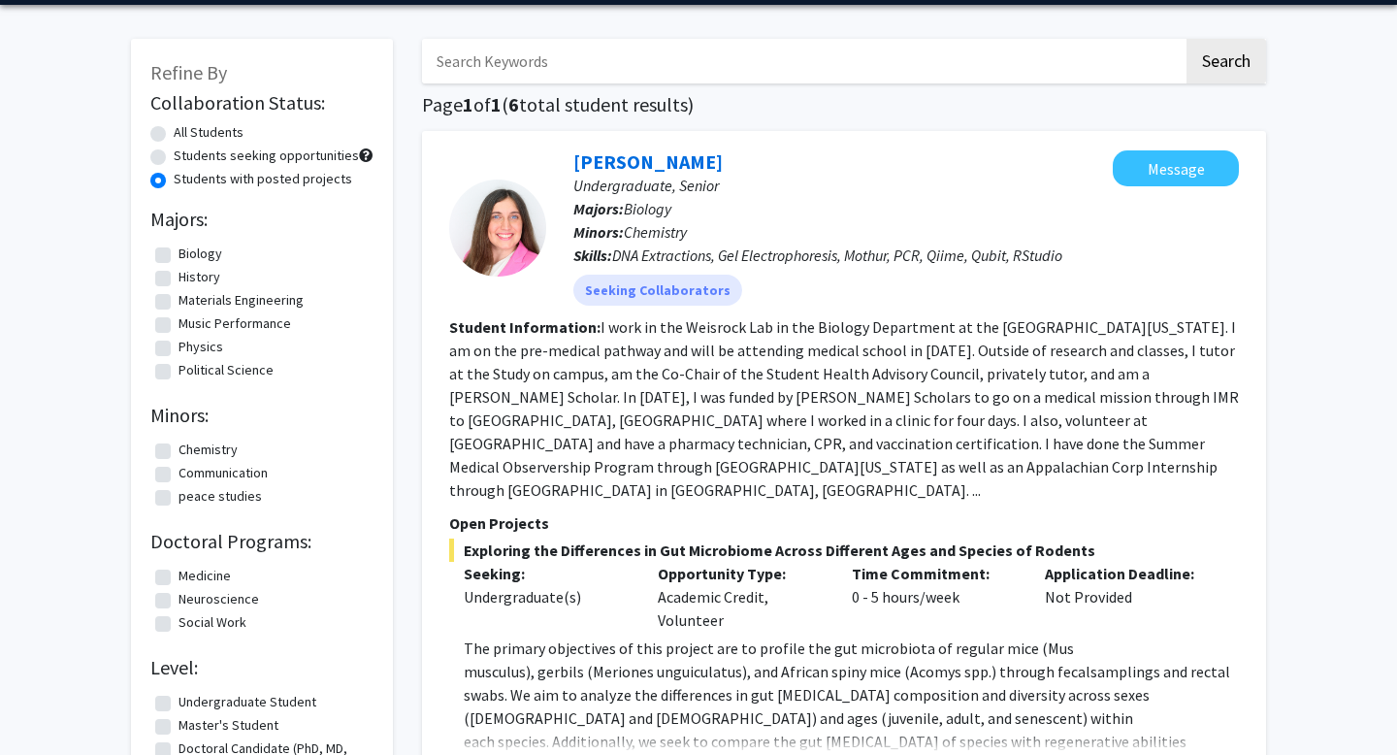
click at [182, 134] on label "All Students" at bounding box center [209, 132] width 70 height 20
click at [182, 134] on input "All Students" at bounding box center [180, 128] width 13 height 13
radio input "true"
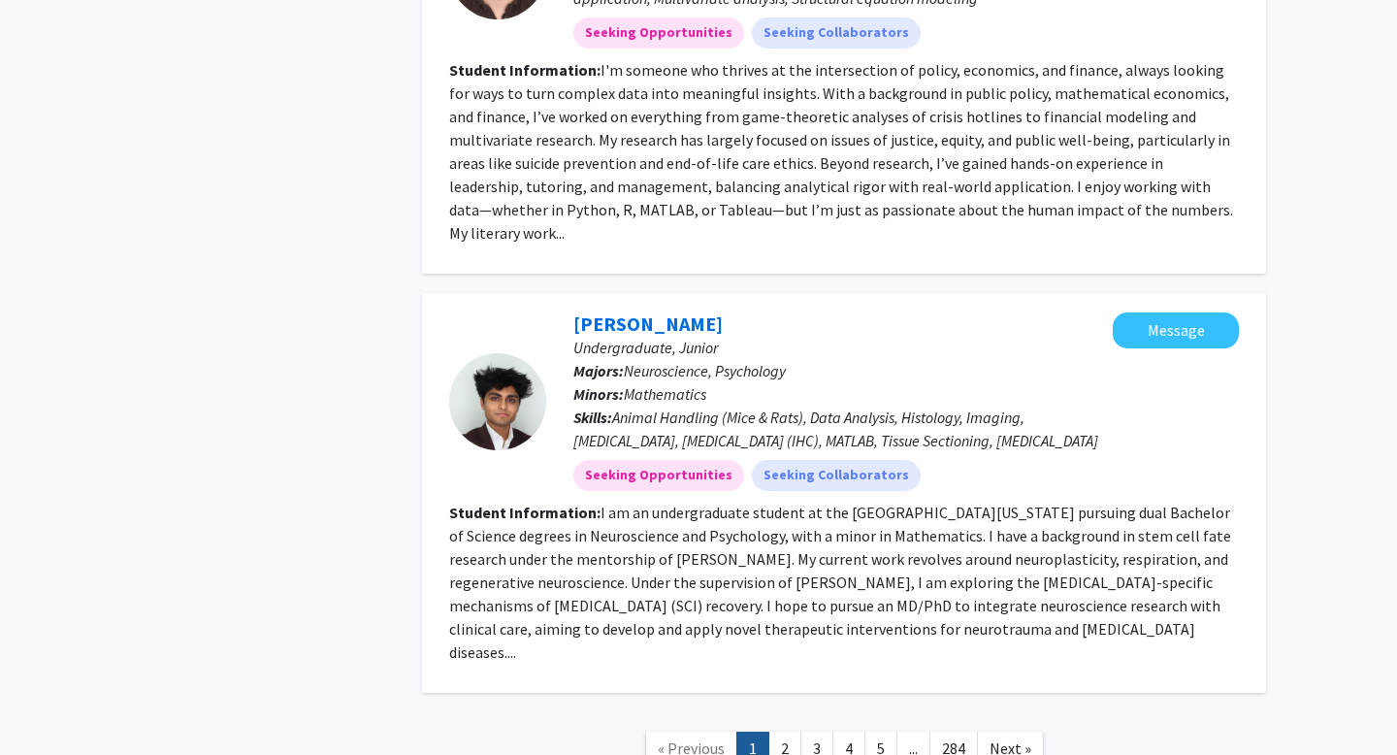
scroll to position [4189, 0]
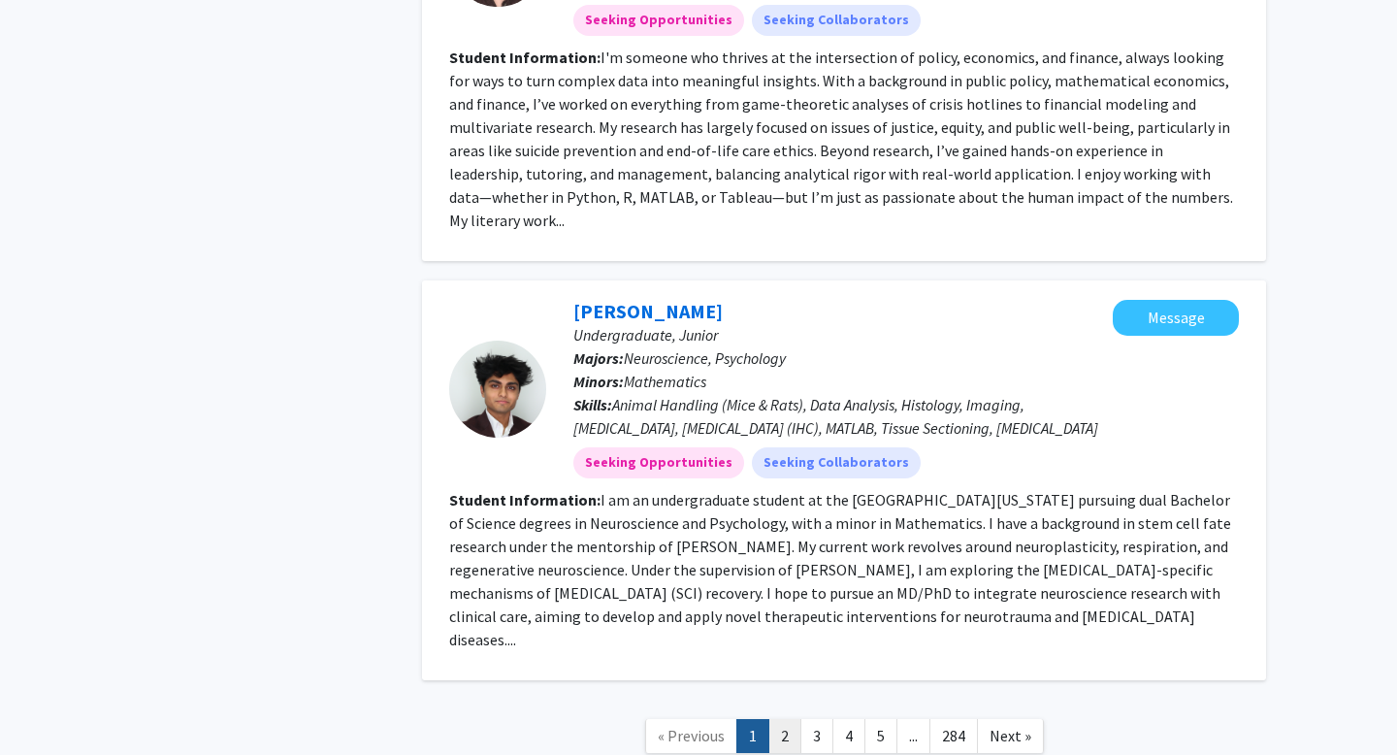
click at [784, 719] on link "2" at bounding box center [785, 736] width 33 height 34
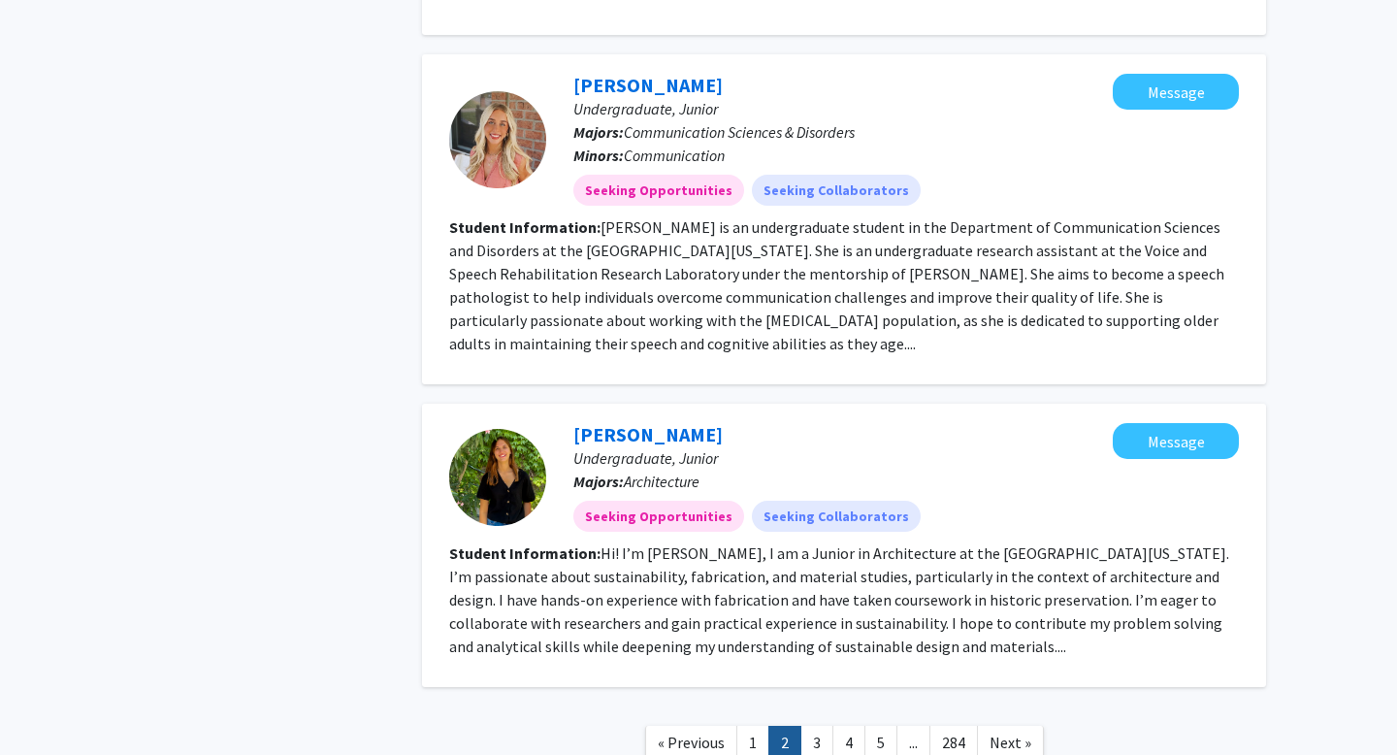
scroll to position [2431, 0]
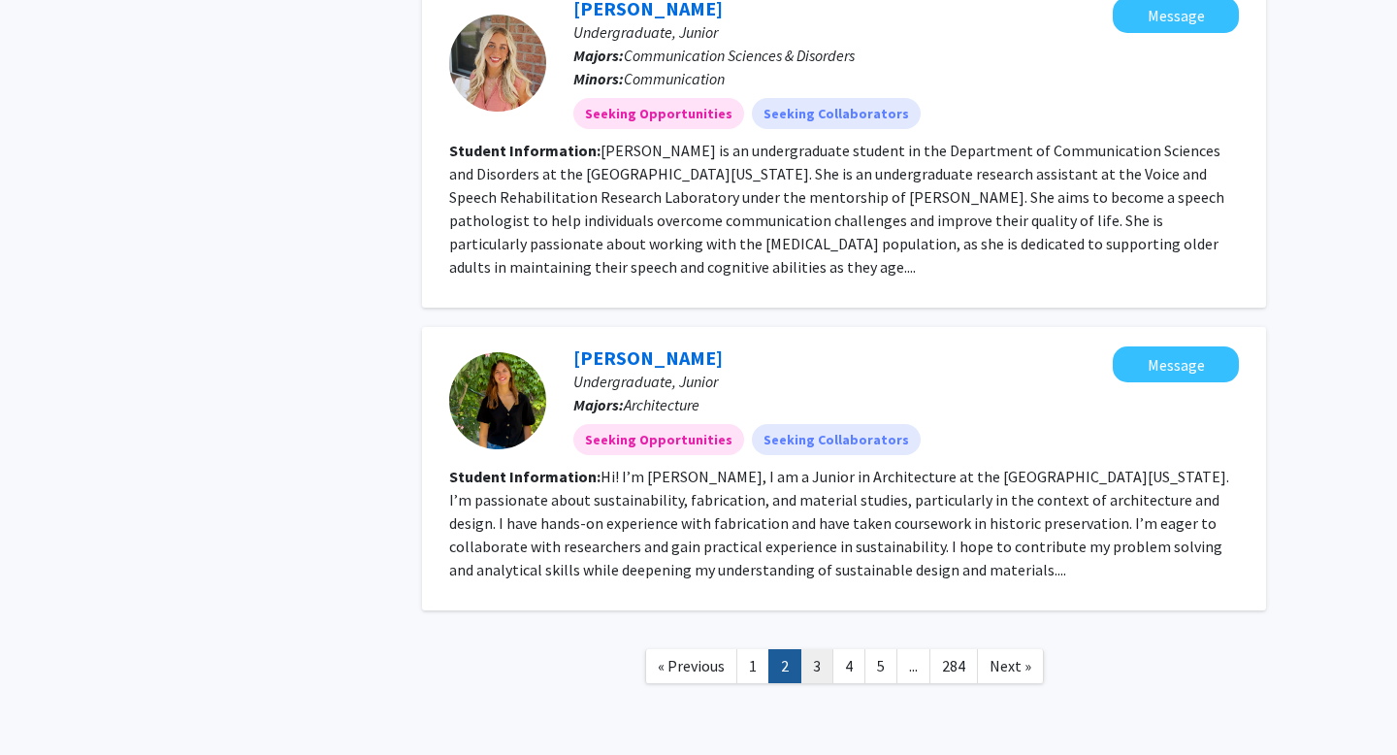
click at [822, 649] on link "3" at bounding box center [817, 666] width 33 height 34
